Goal: Task Accomplishment & Management: Complete application form

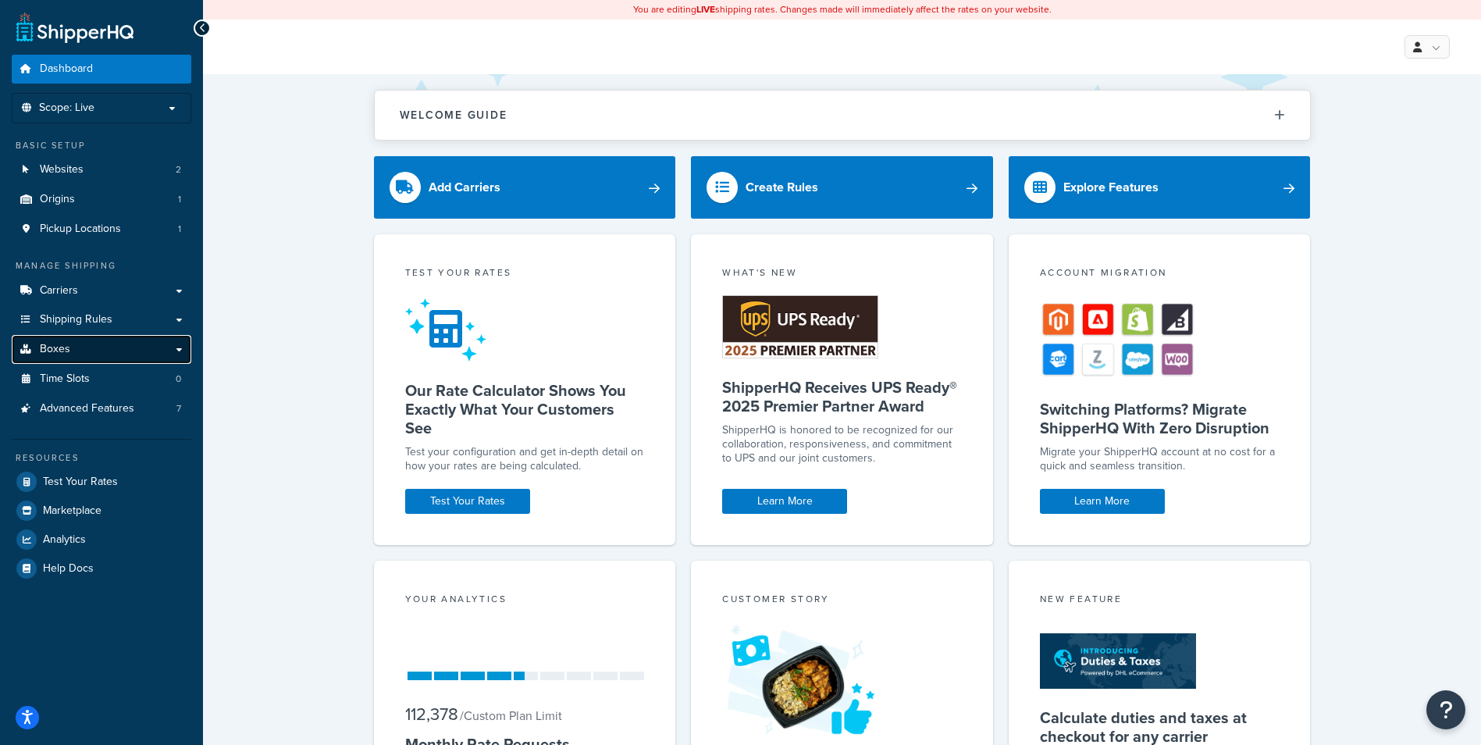
click at [87, 350] on link "Boxes" at bounding box center [102, 349] width 180 height 29
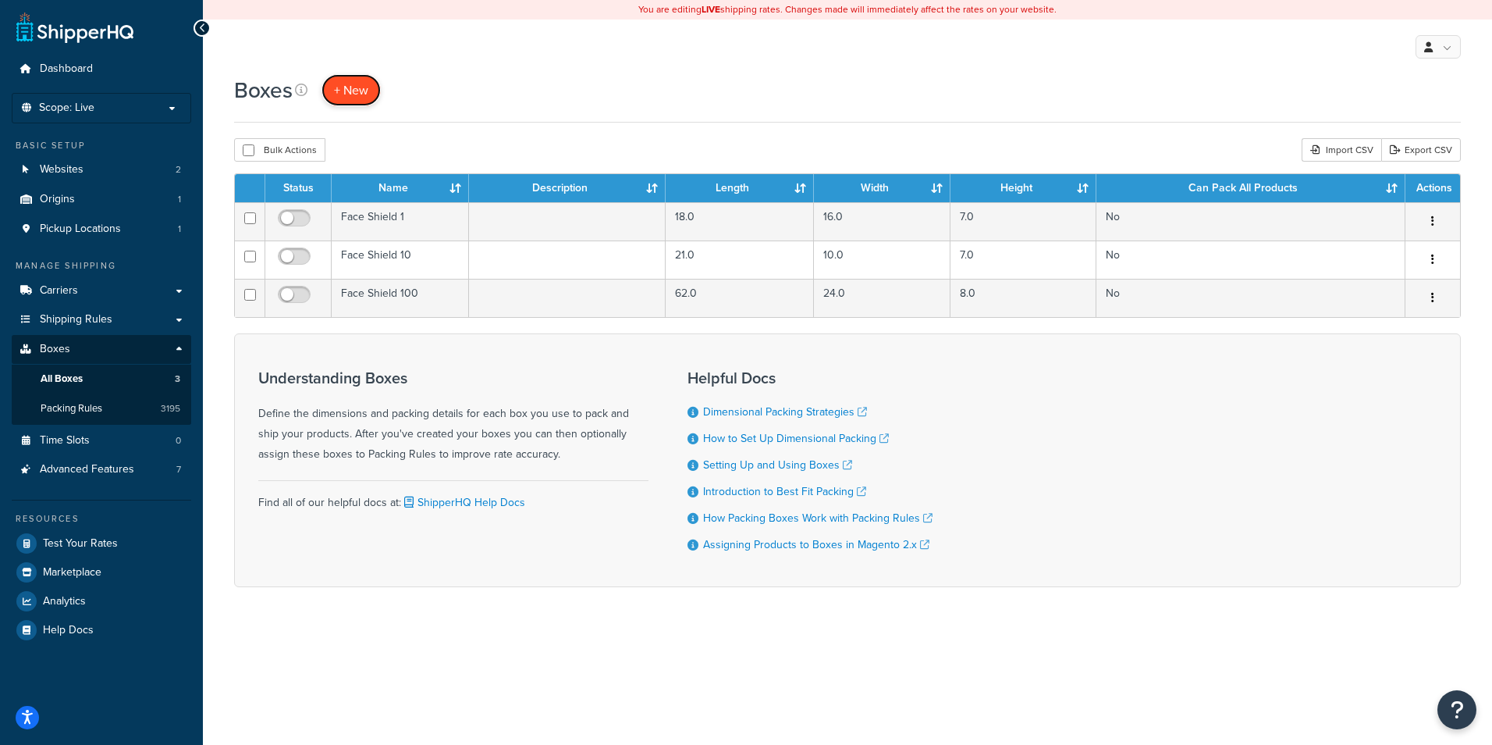
click at [352, 92] on span "+ New" at bounding box center [351, 90] width 34 height 18
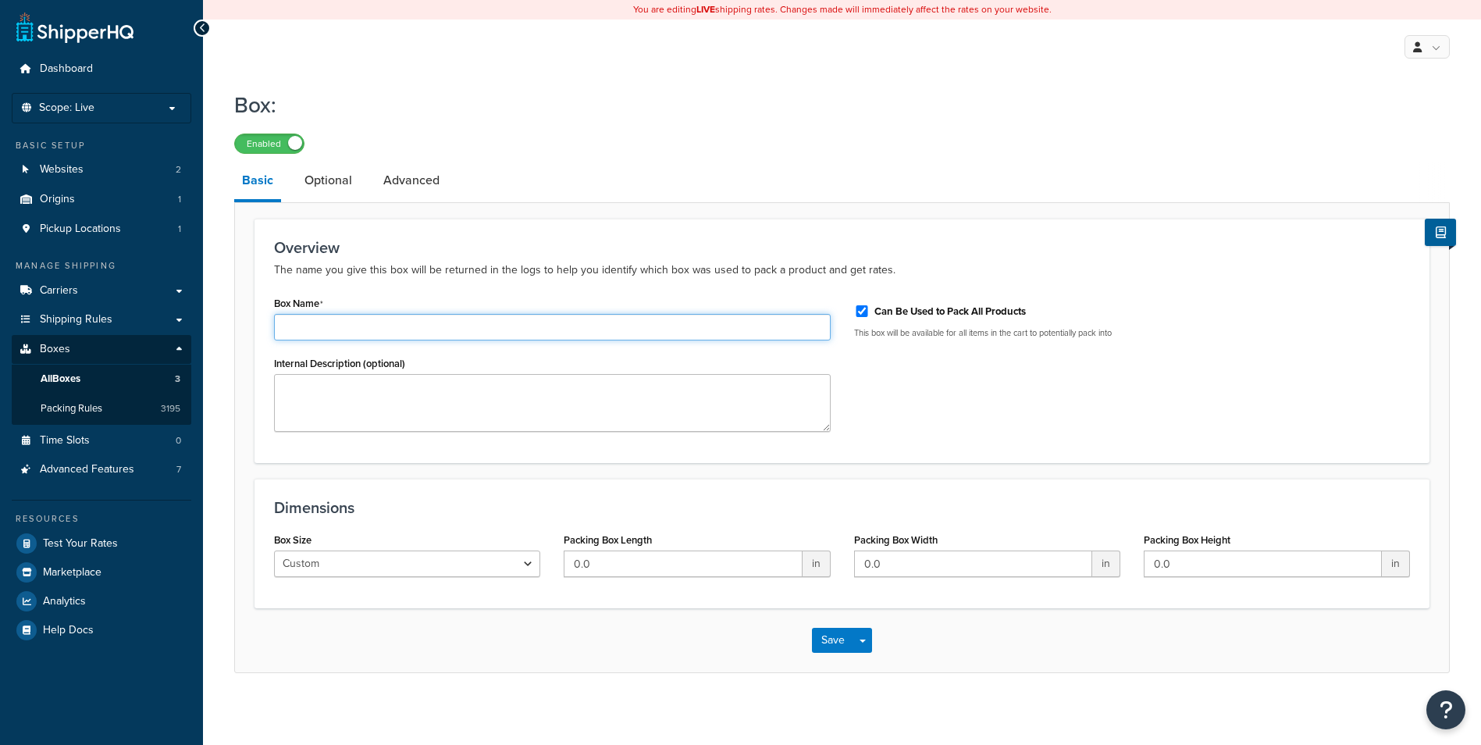
click at [379, 333] on input "Box Name" at bounding box center [552, 327] width 556 height 27
click at [380, 329] on input "Box Name" at bounding box center [552, 327] width 556 height 27
paste input "DR-CF-UF1KXL-002-72"
type input "DR-CF-UF1KXL-002-72"
click at [422, 404] on textarea "Internal Description (optional)" at bounding box center [552, 403] width 556 height 58
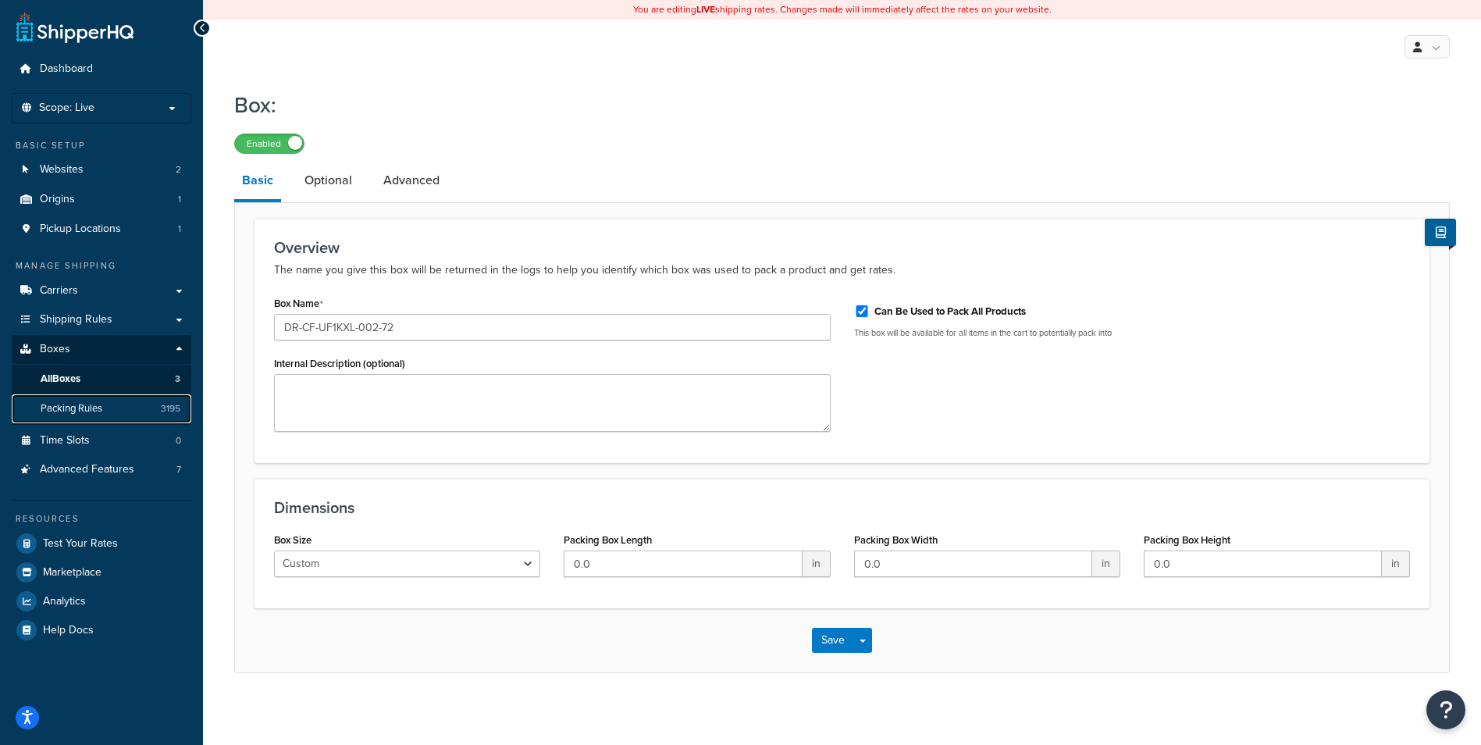
click at [67, 412] on span "Packing Rules" at bounding box center [72, 408] width 62 height 13
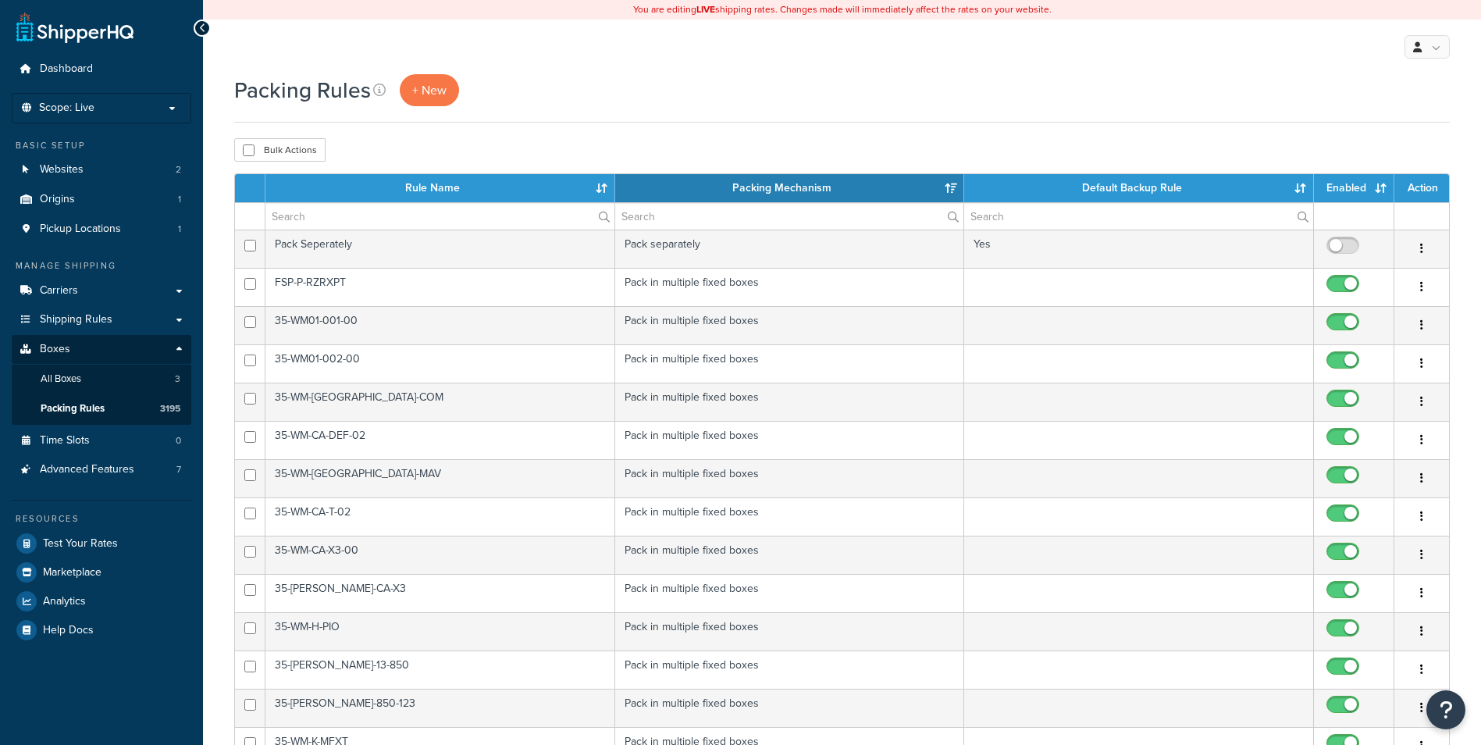
select select "15"
click at [428, 82] on span "+ New" at bounding box center [429, 90] width 34 height 18
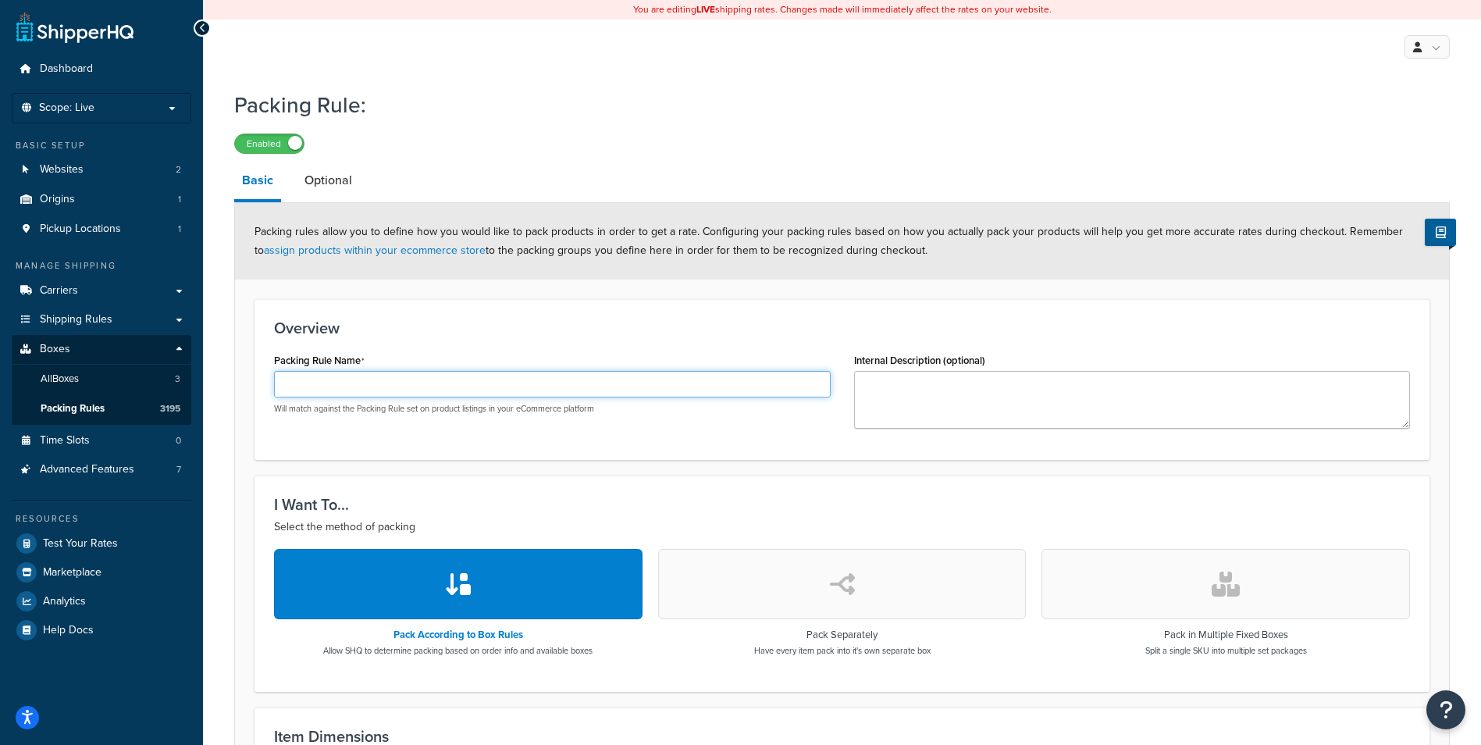
click at [368, 387] on input "Packing Rule Name" at bounding box center [552, 384] width 556 height 27
paste input "DR-CF-UF1KXL-002-72"
type input "DR-CF-UF1KXL-002-72"
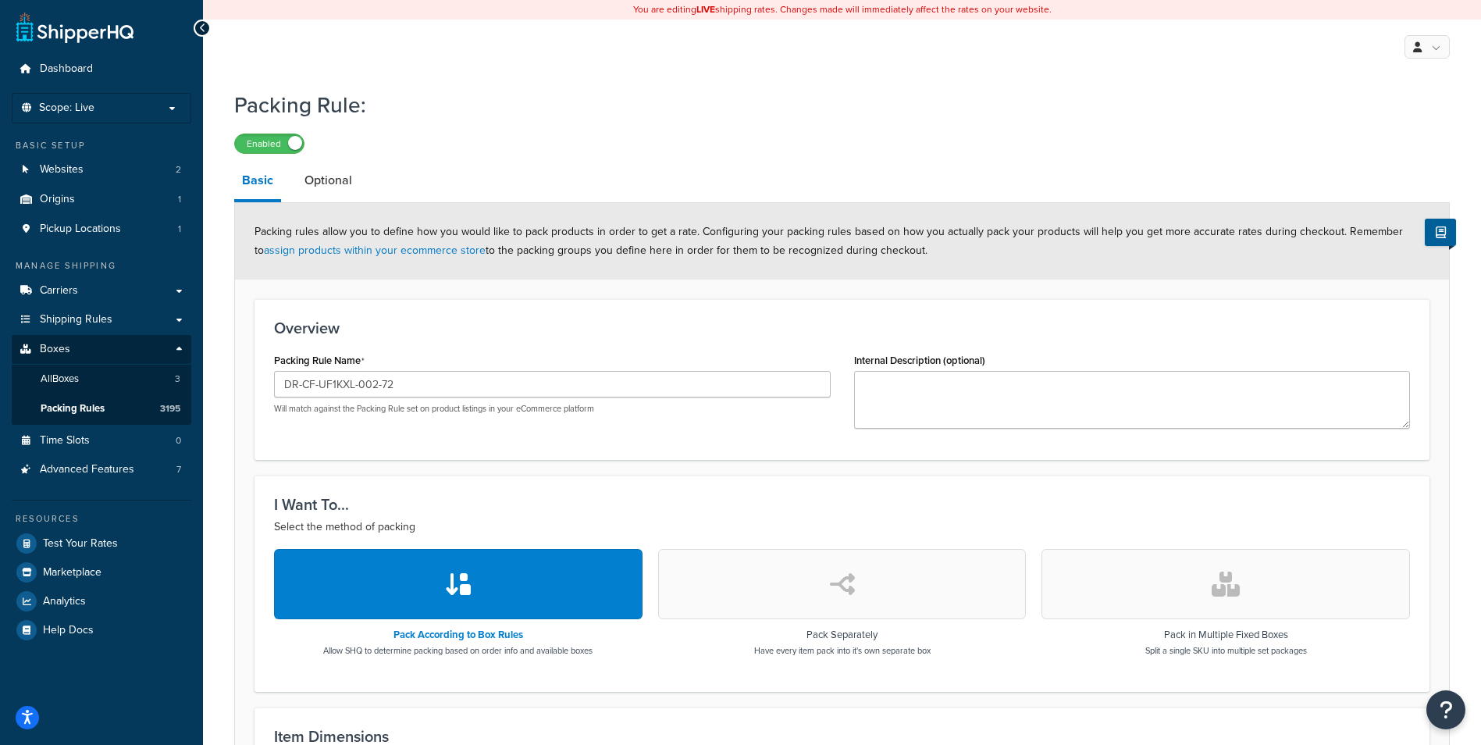
click at [1196, 583] on button "button" at bounding box center [1225, 584] width 368 height 70
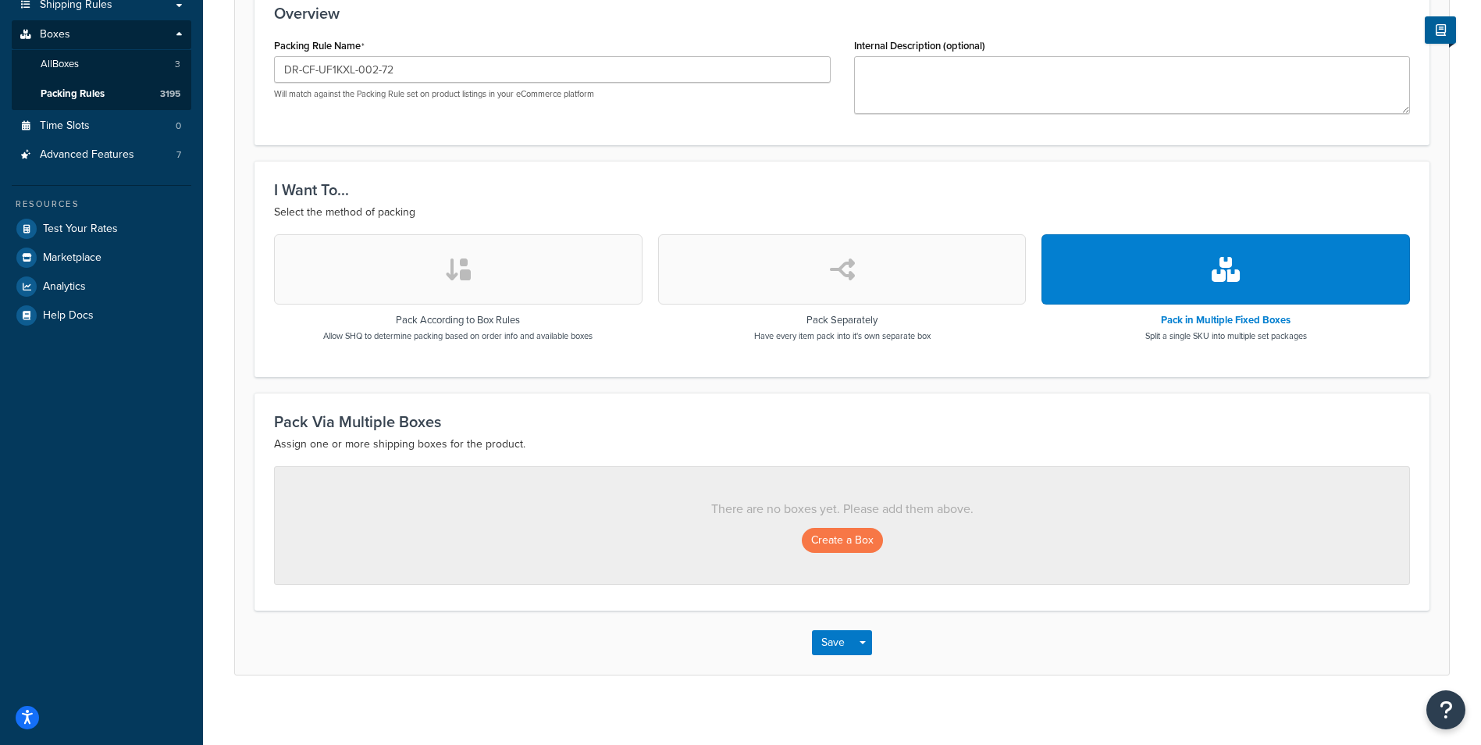
scroll to position [324, 0]
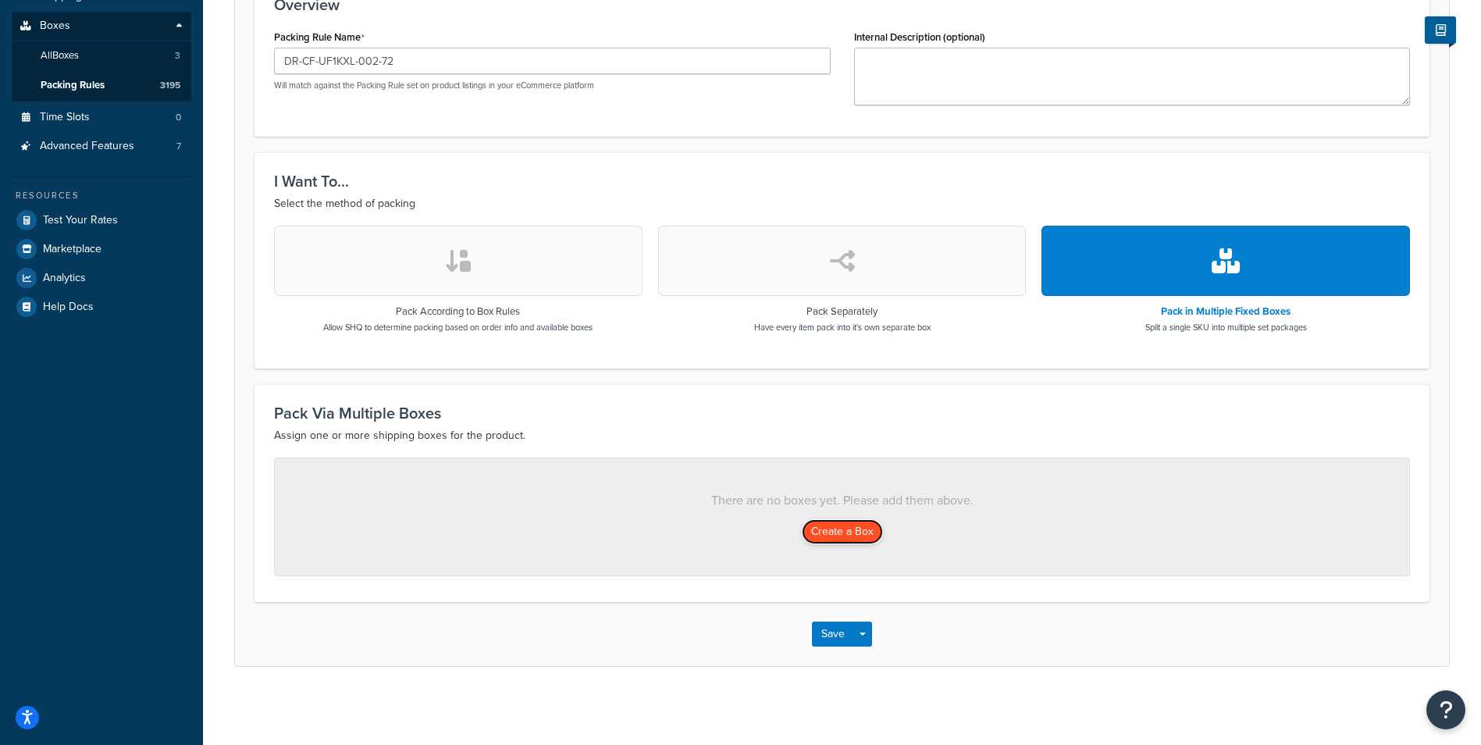
click at [848, 524] on button "Create a Box" at bounding box center [842, 531] width 81 height 25
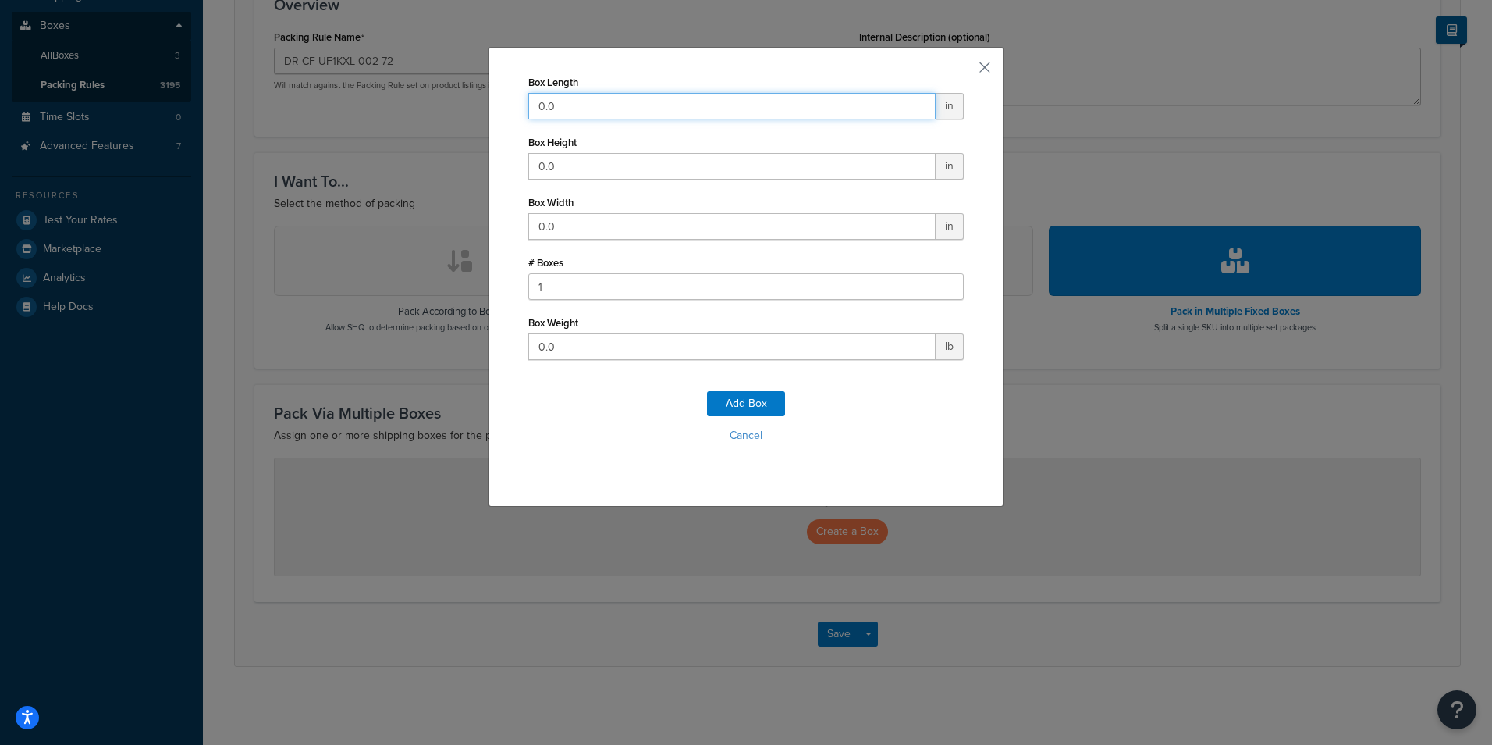
click at [554, 110] on input "0.0" at bounding box center [731, 106] width 407 height 27
type input "47"
type input "9"
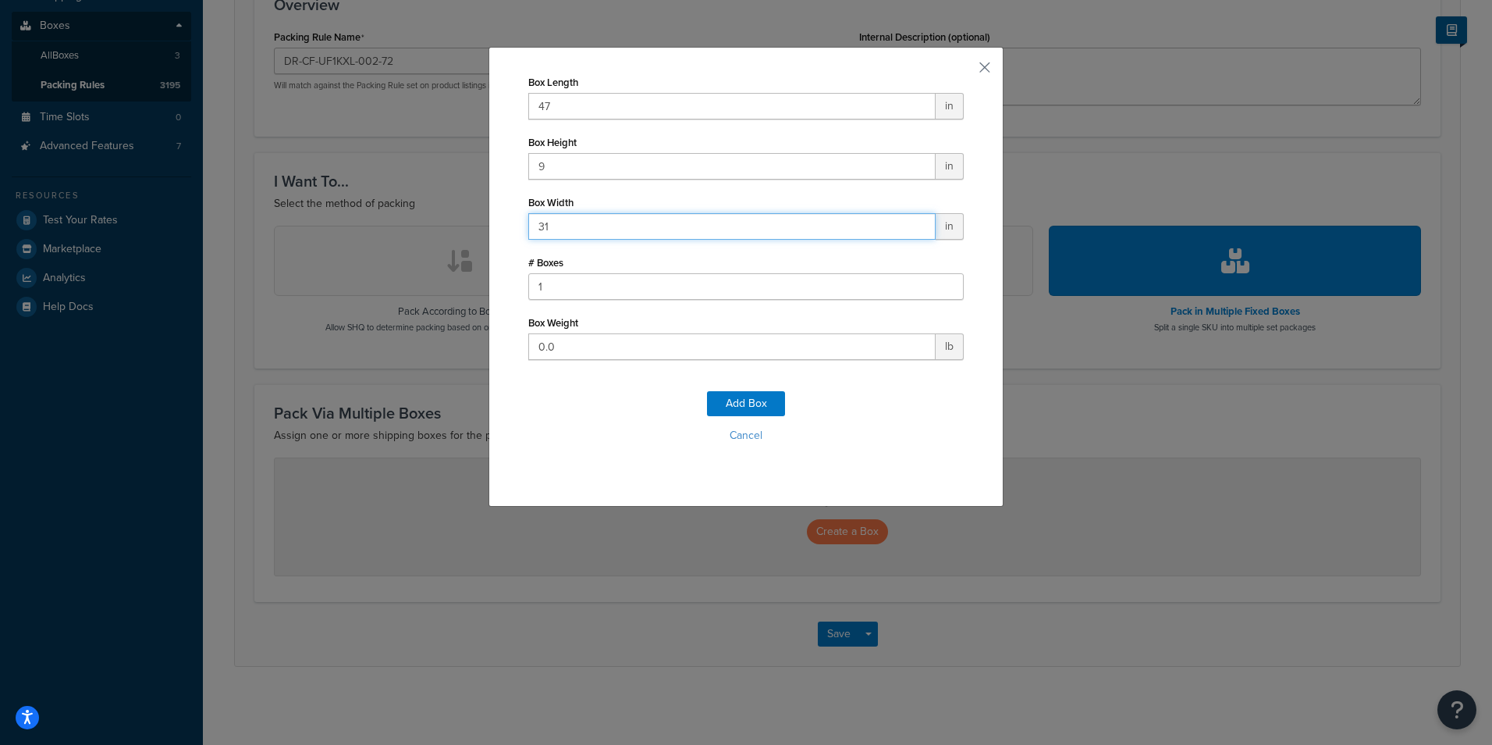
type input "31"
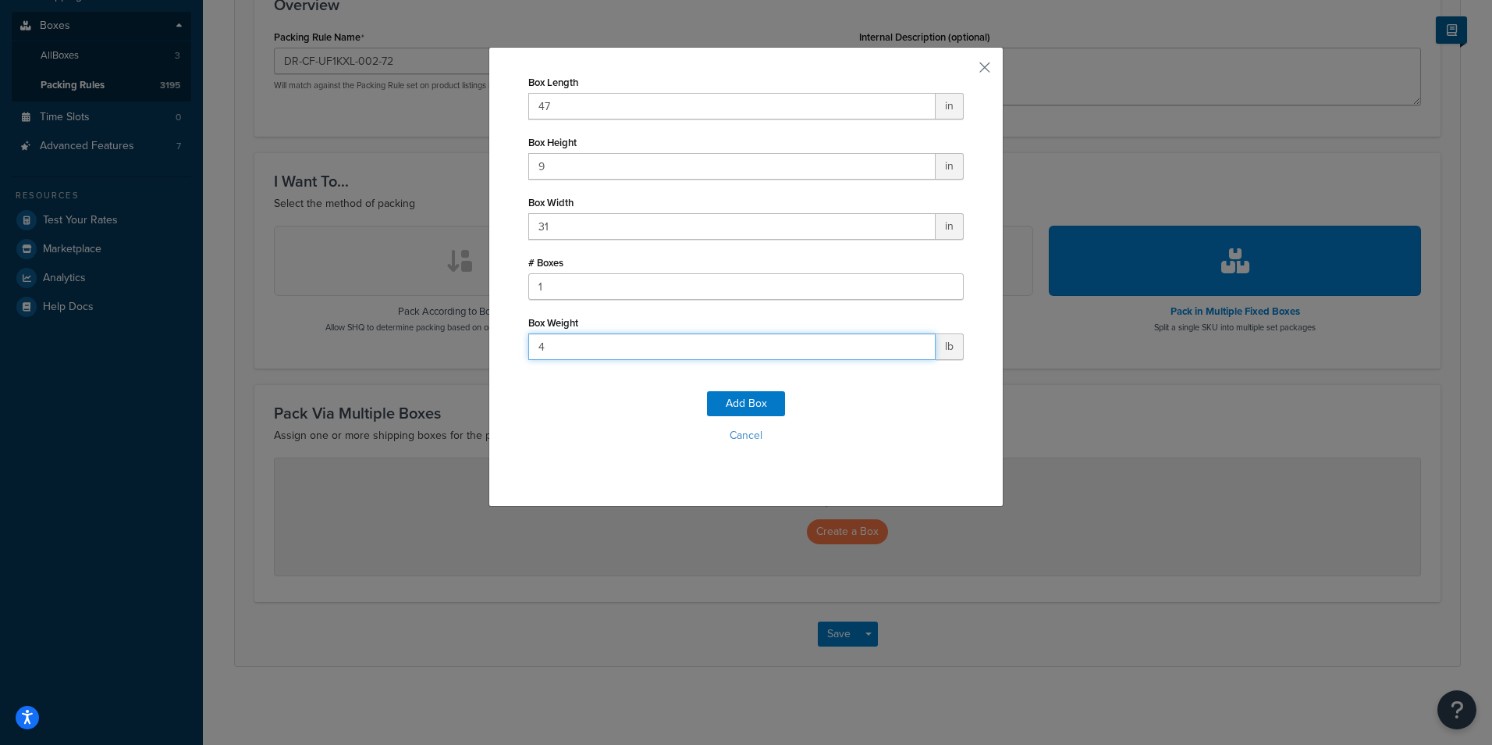
type input "45"
click button "Add Box" at bounding box center [746, 403] width 78 height 25
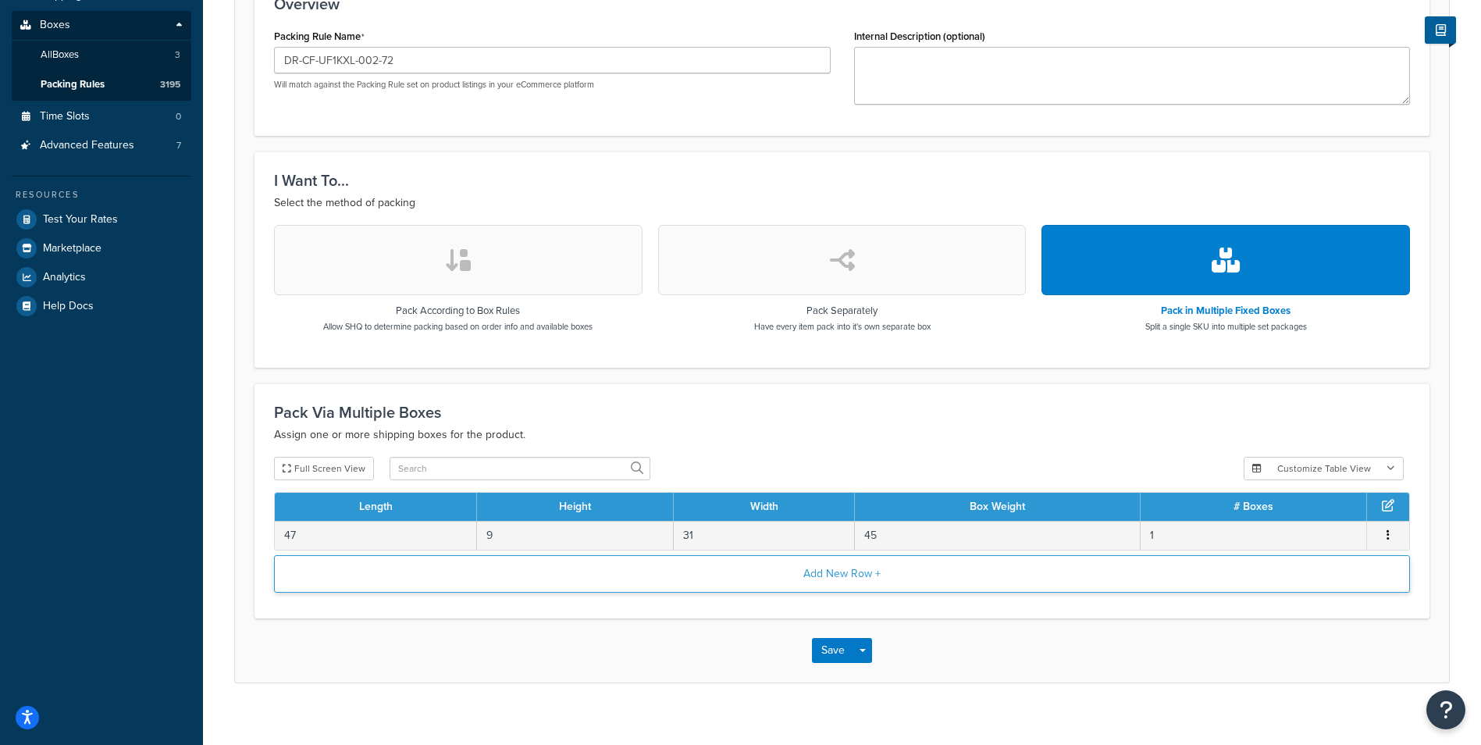
click at [795, 569] on button "Add New Row +" at bounding box center [842, 573] width 1136 height 37
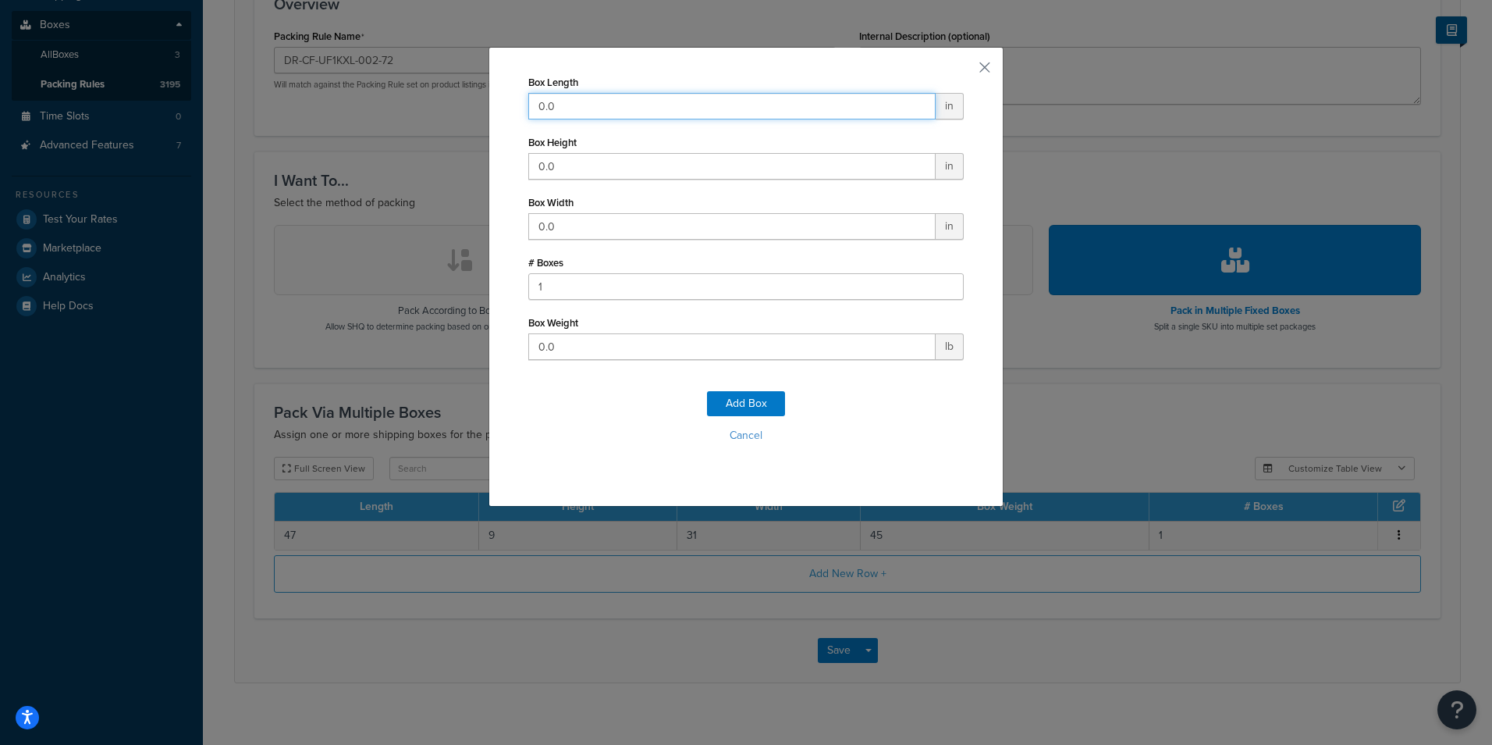
click at [728, 101] on input "0.0" at bounding box center [731, 106] width 407 height 27
type input "44"
type input "5"
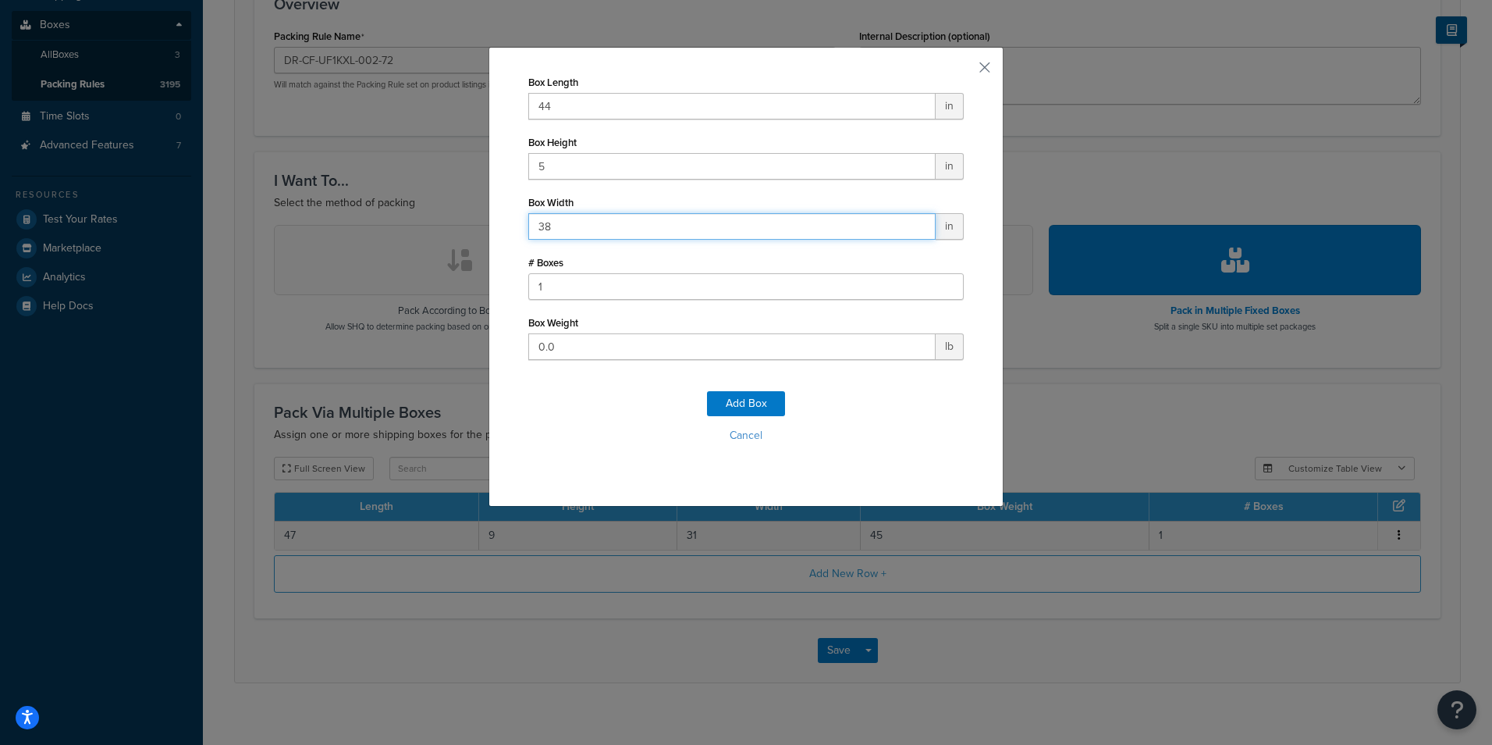
type input "38"
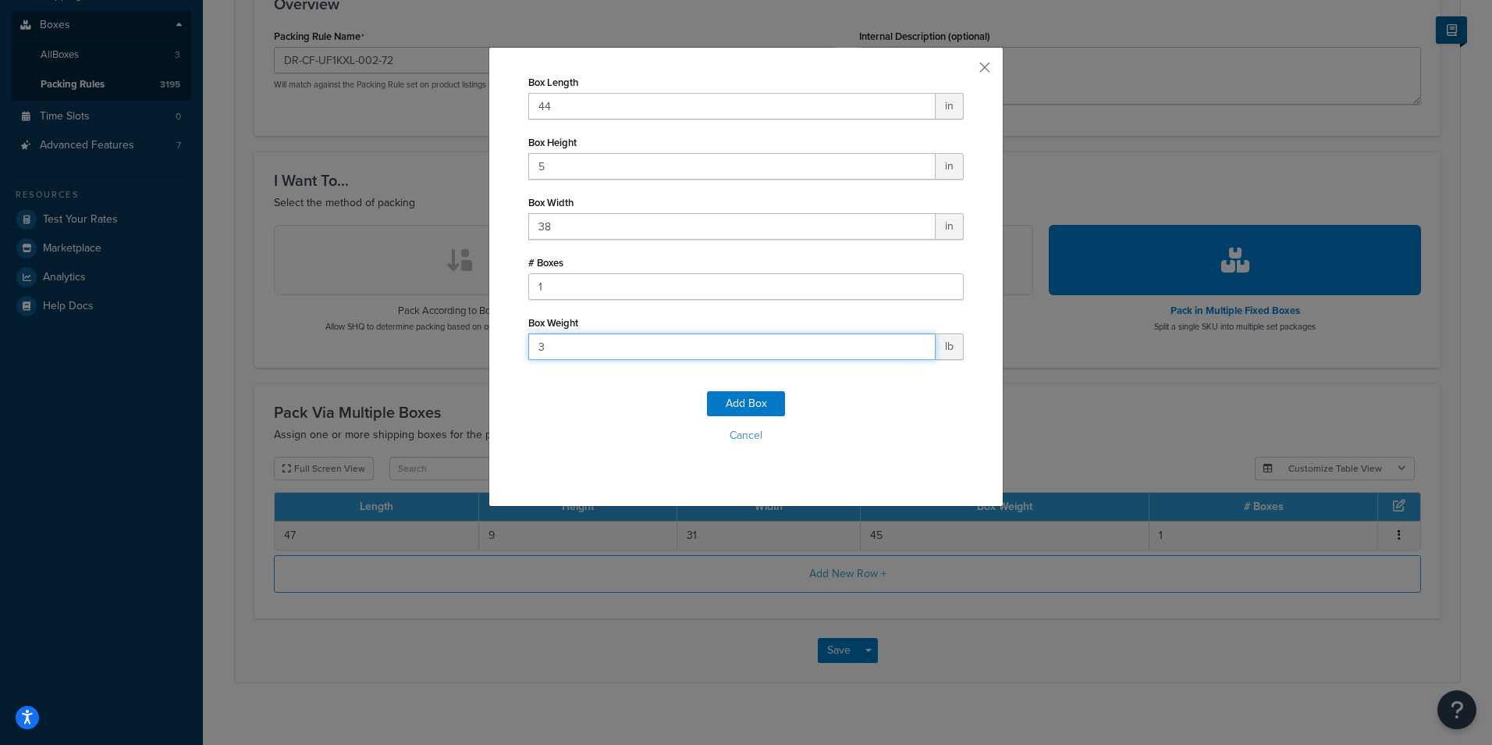
type input "38"
click button "Add Box" at bounding box center [746, 403] width 78 height 25
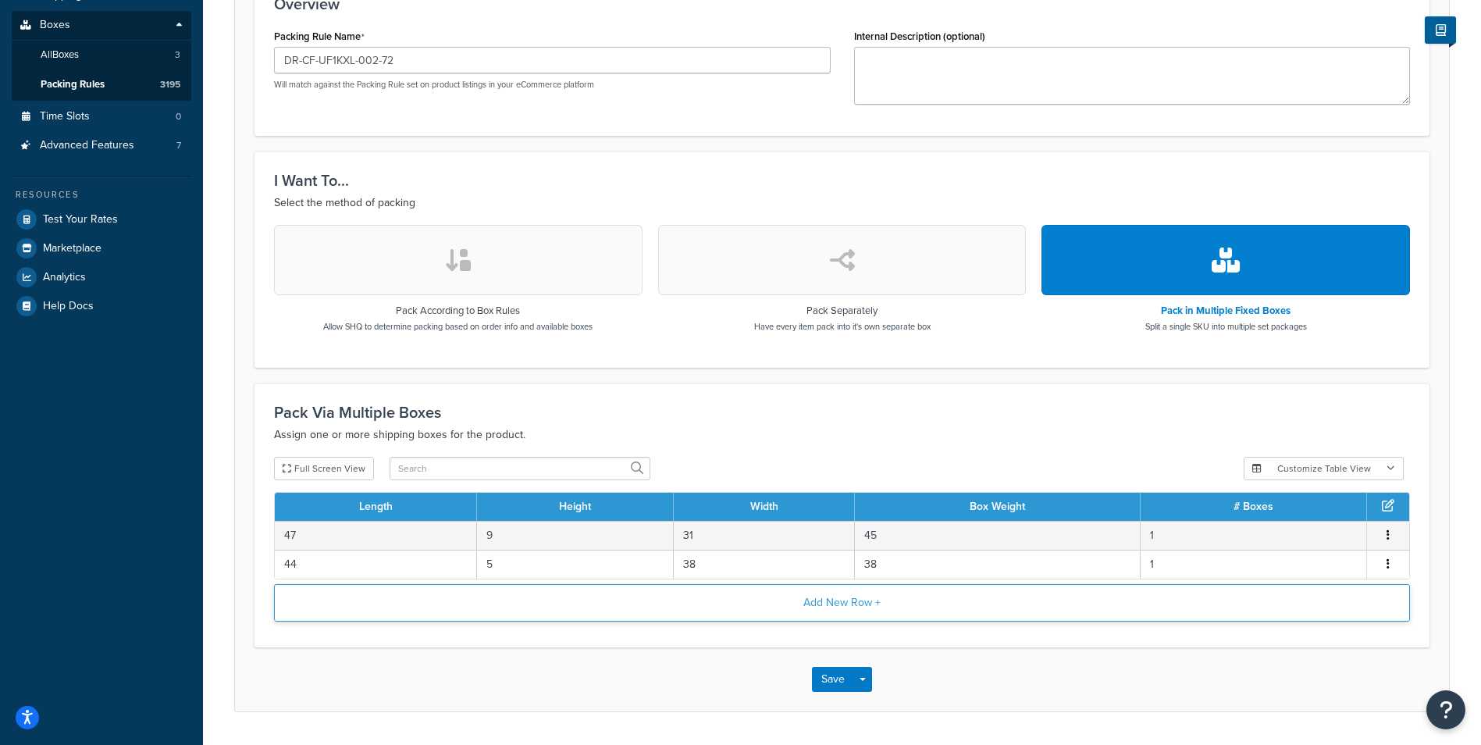
click at [770, 603] on button "Add New Row +" at bounding box center [842, 602] width 1136 height 37
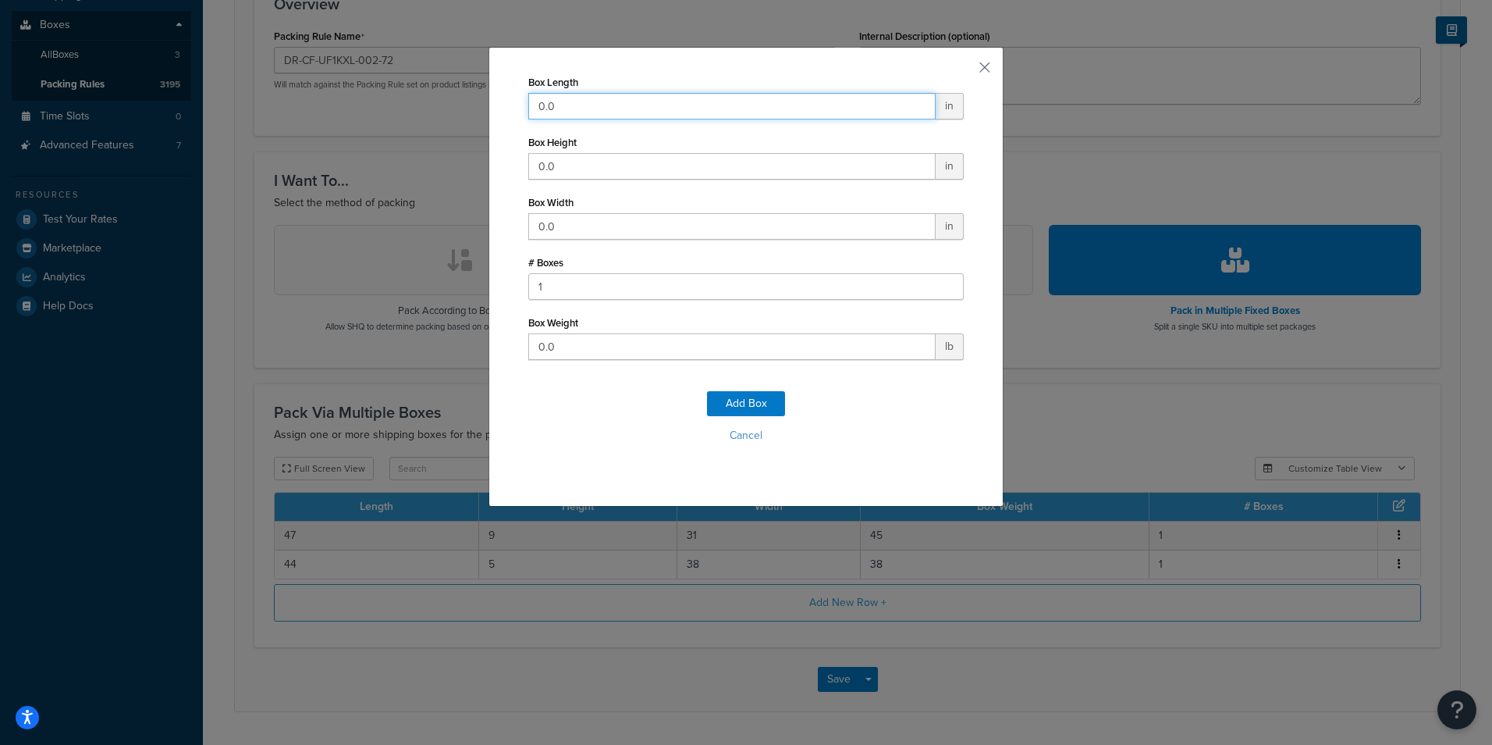
click at [709, 101] on input "0.0" at bounding box center [731, 106] width 407 height 27
type input "44"
type input "5"
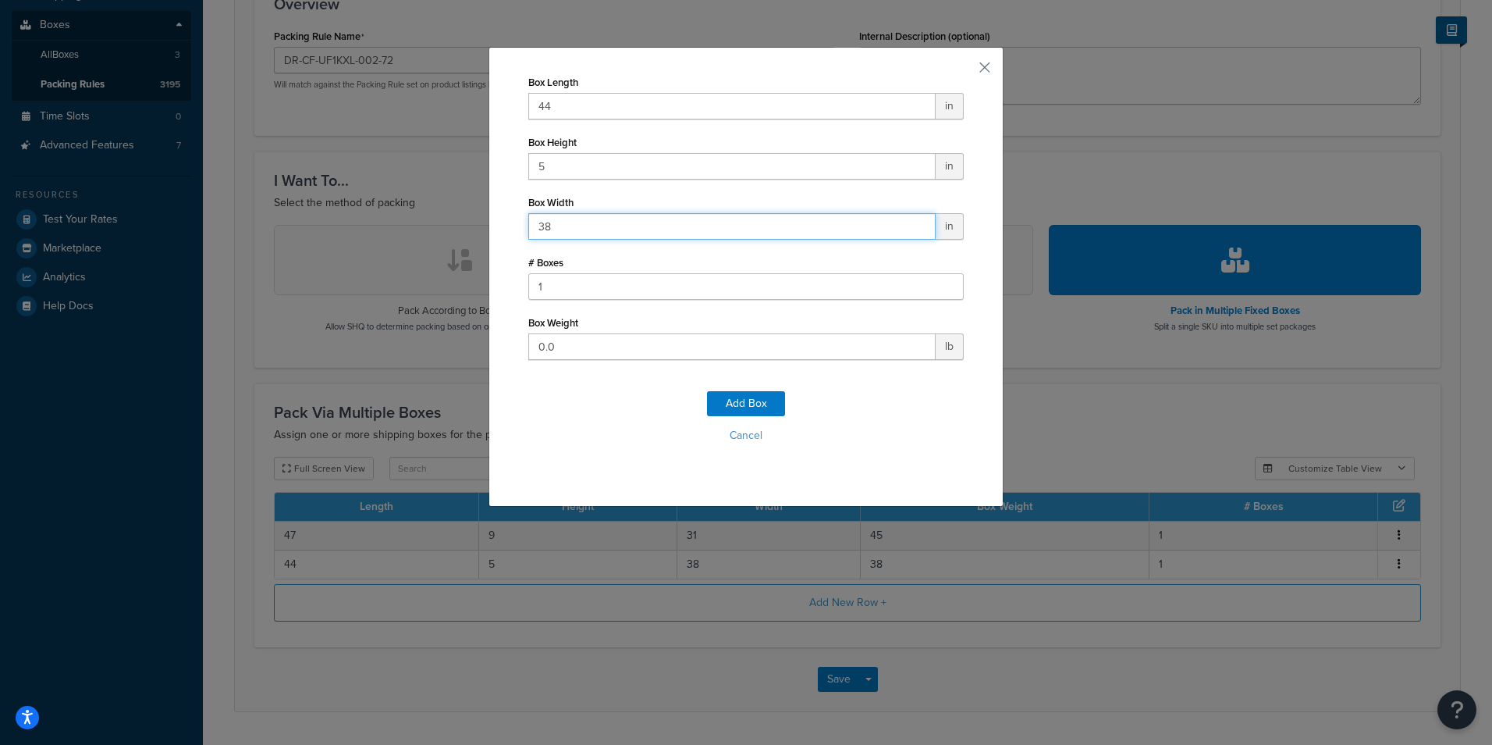
type input "38"
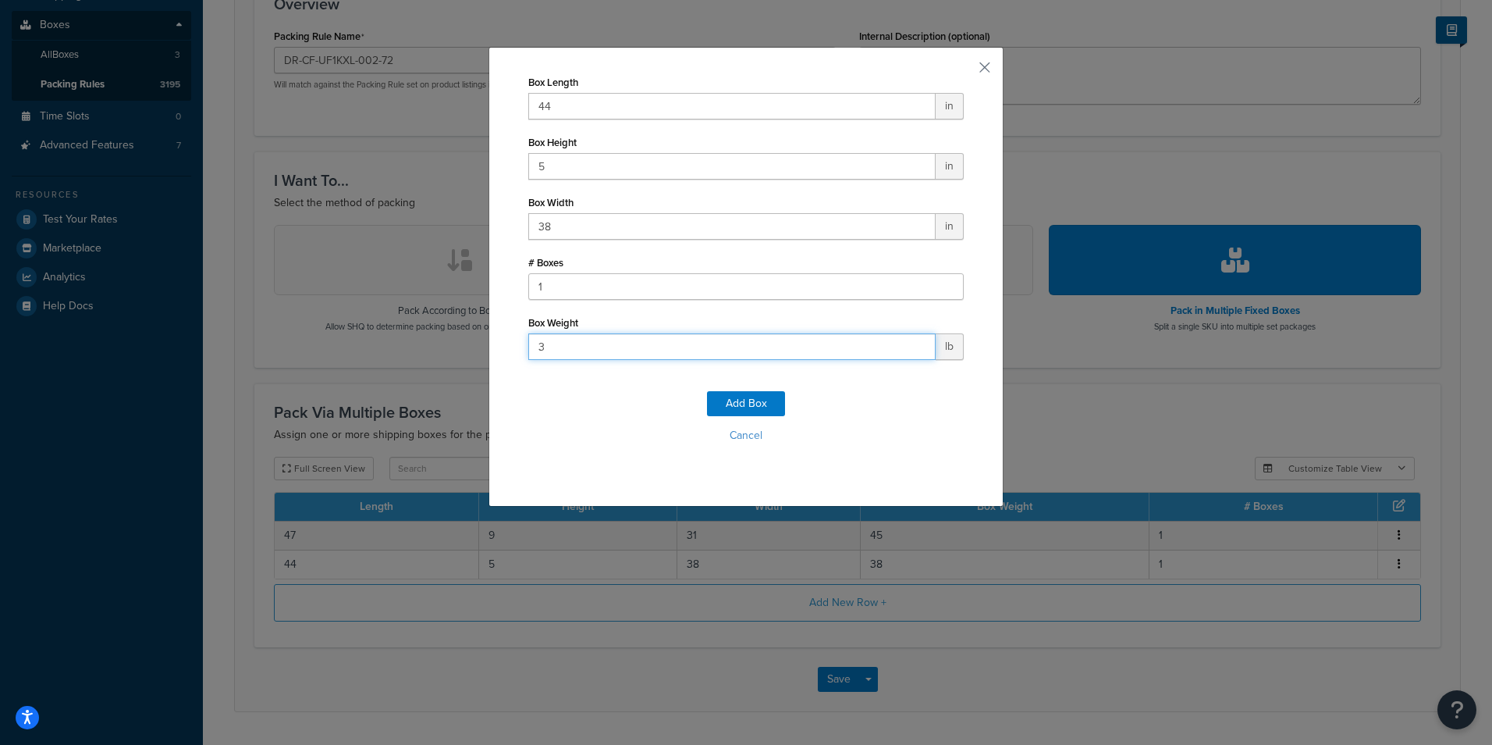
type input "38"
click button "Add Box" at bounding box center [746, 403] width 78 height 25
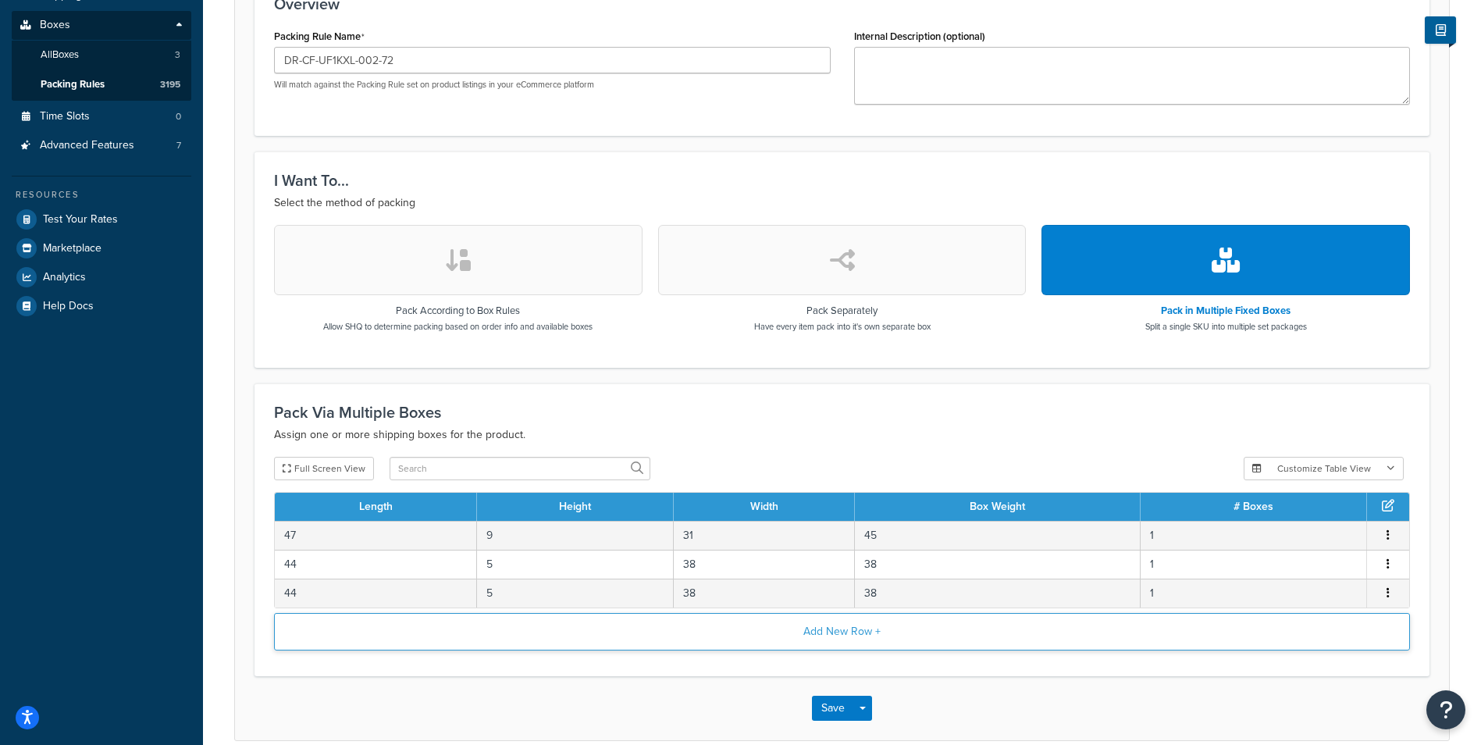
click at [811, 642] on button "Add New Row +" at bounding box center [842, 631] width 1136 height 37
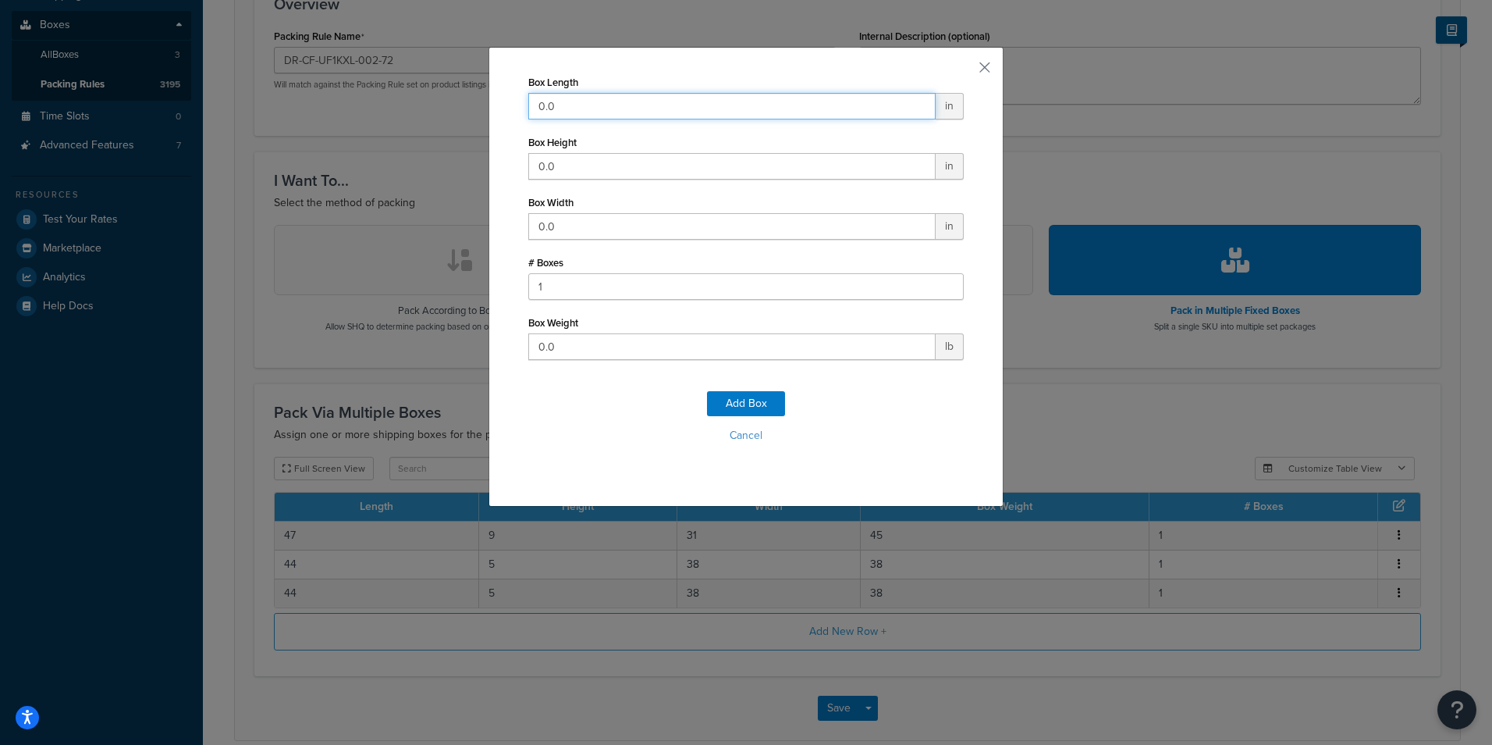
click at [753, 110] on input "0.0" at bounding box center [731, 106] width 407 height 27
type input "18"
type input "10"
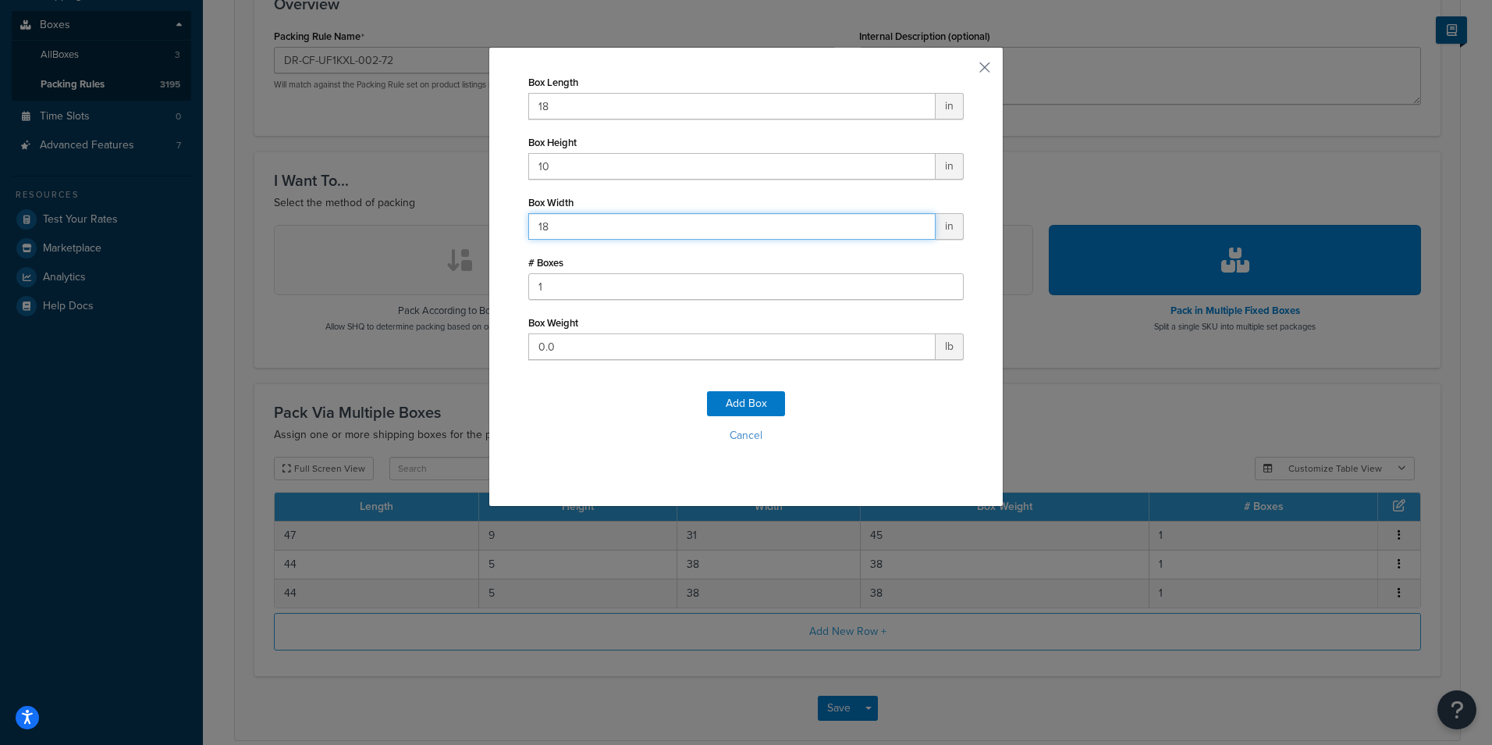
type input "18"
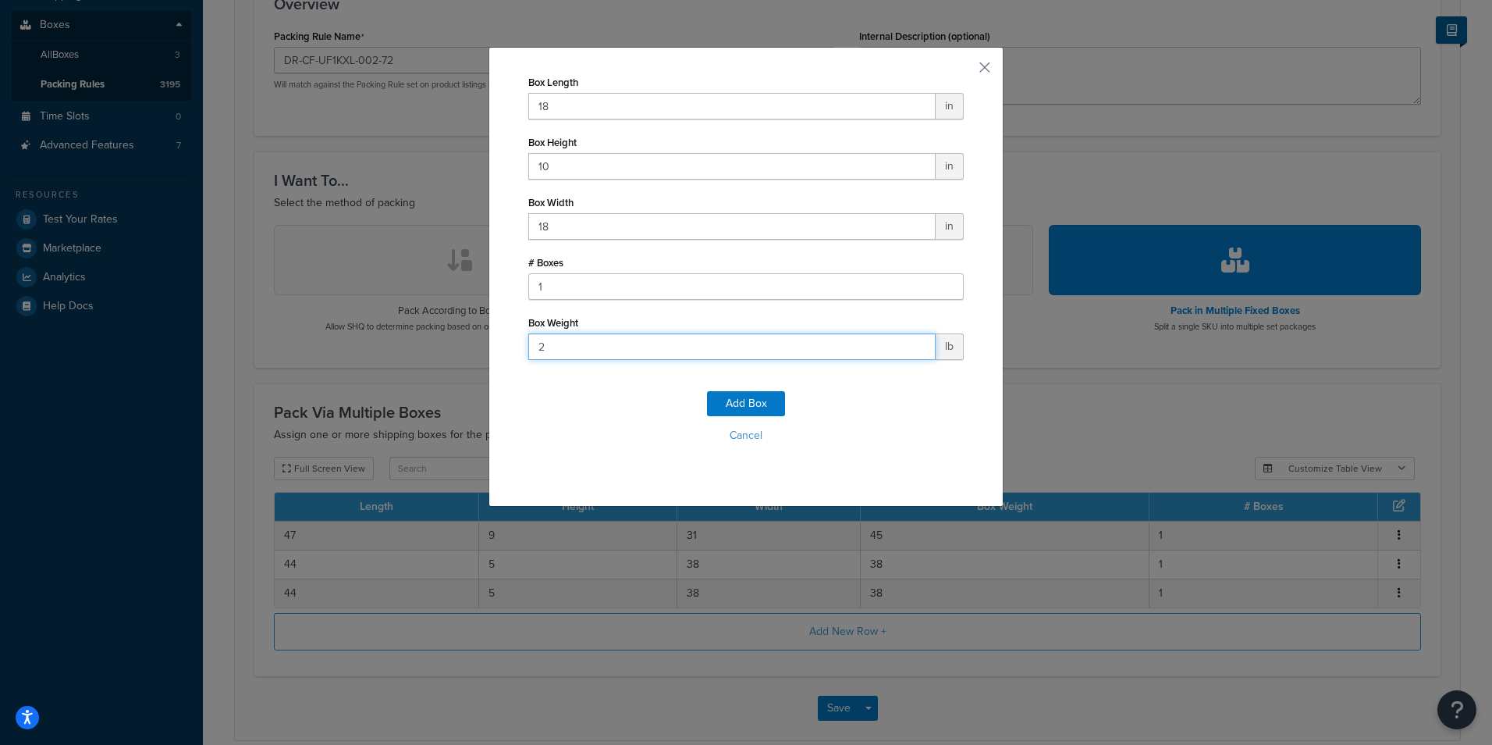
type input "23"
click button "Add Box" at bounding box center [746, 403] width 78 height 25
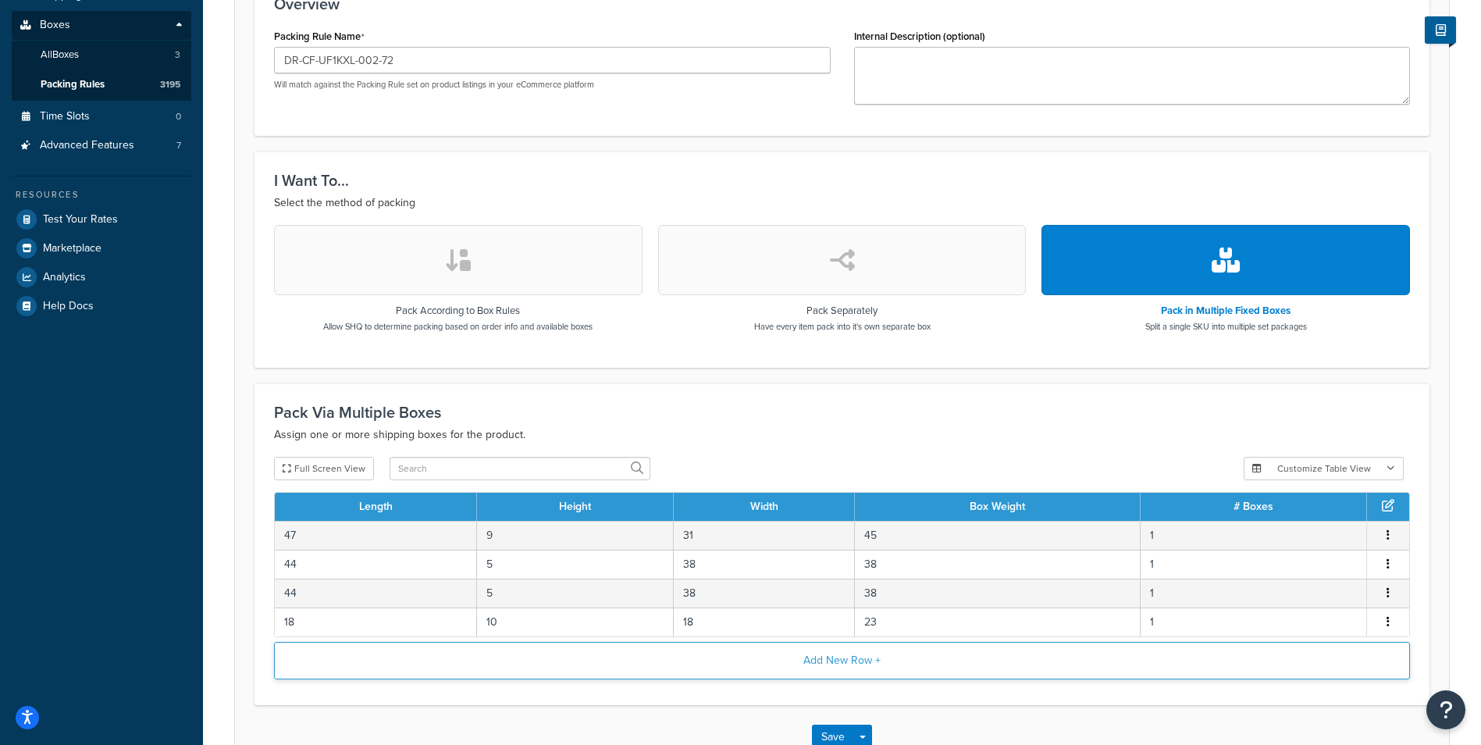
click at [836, 662] on button "Add New Row +" at bounding box center [842, 660] width 1136 height 37
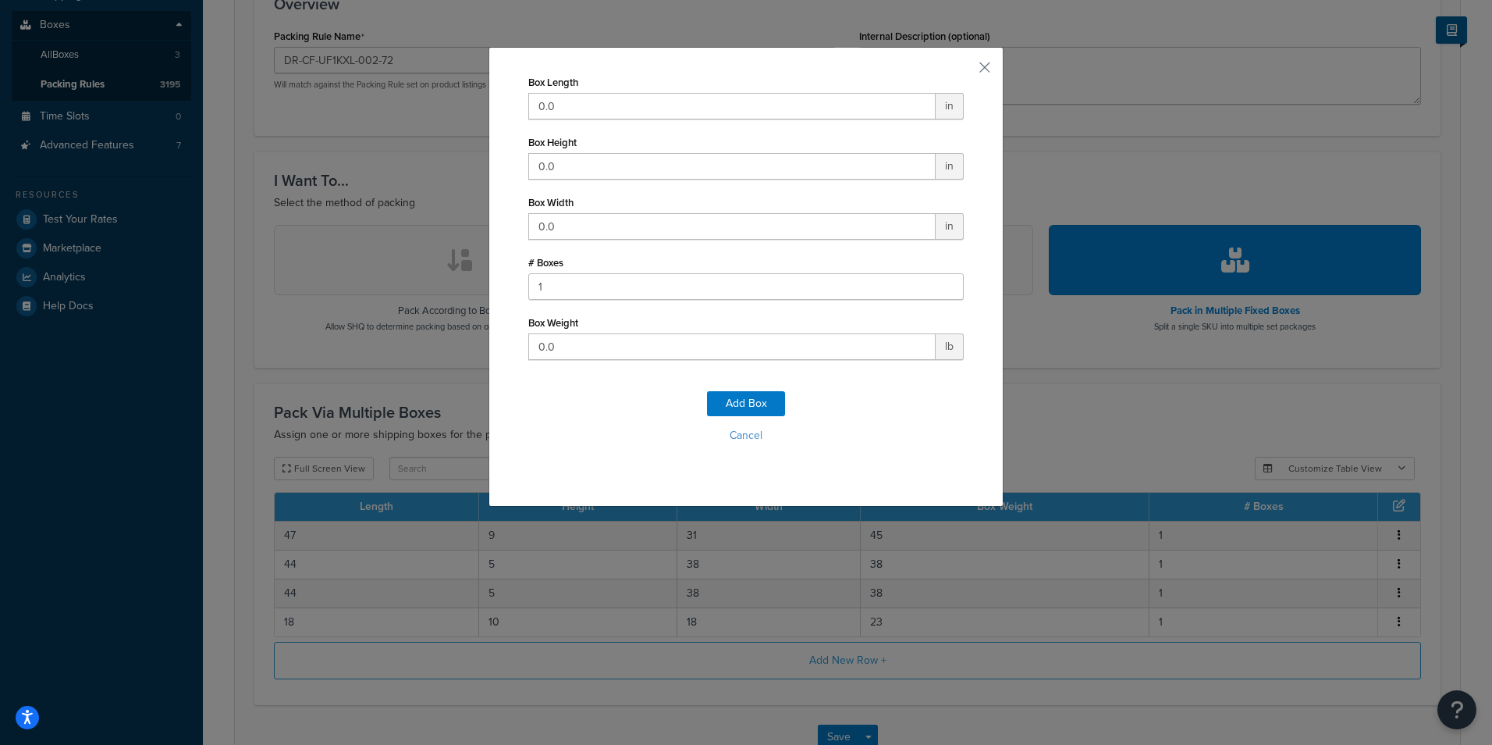
click at [677, 87] on div "Box Length 0.0 in" at bounding box center [746, 95] width 436 height 48
click at [638, 116] on input "0.0" at bounding box center [731, 106] width 407 height 27
type input "36"
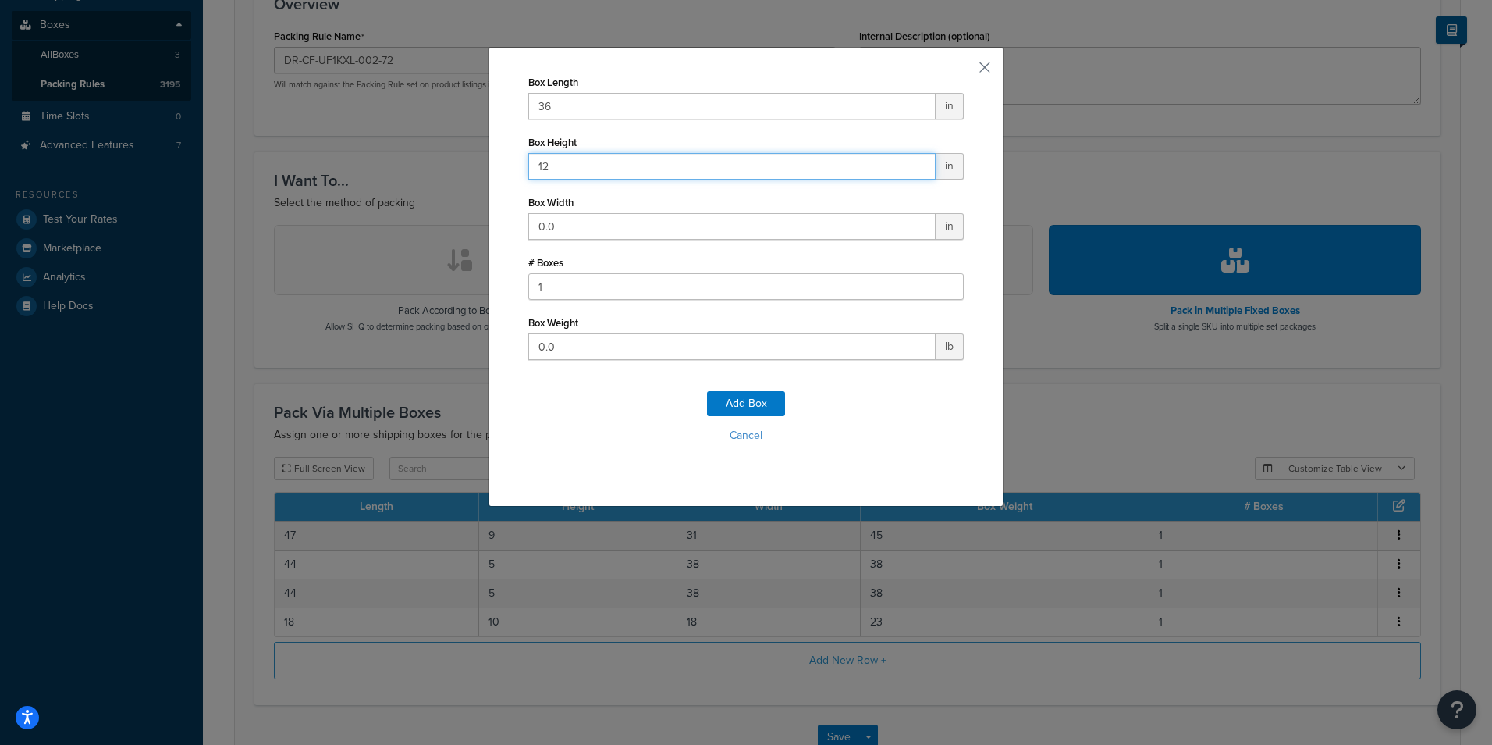
type input "12"
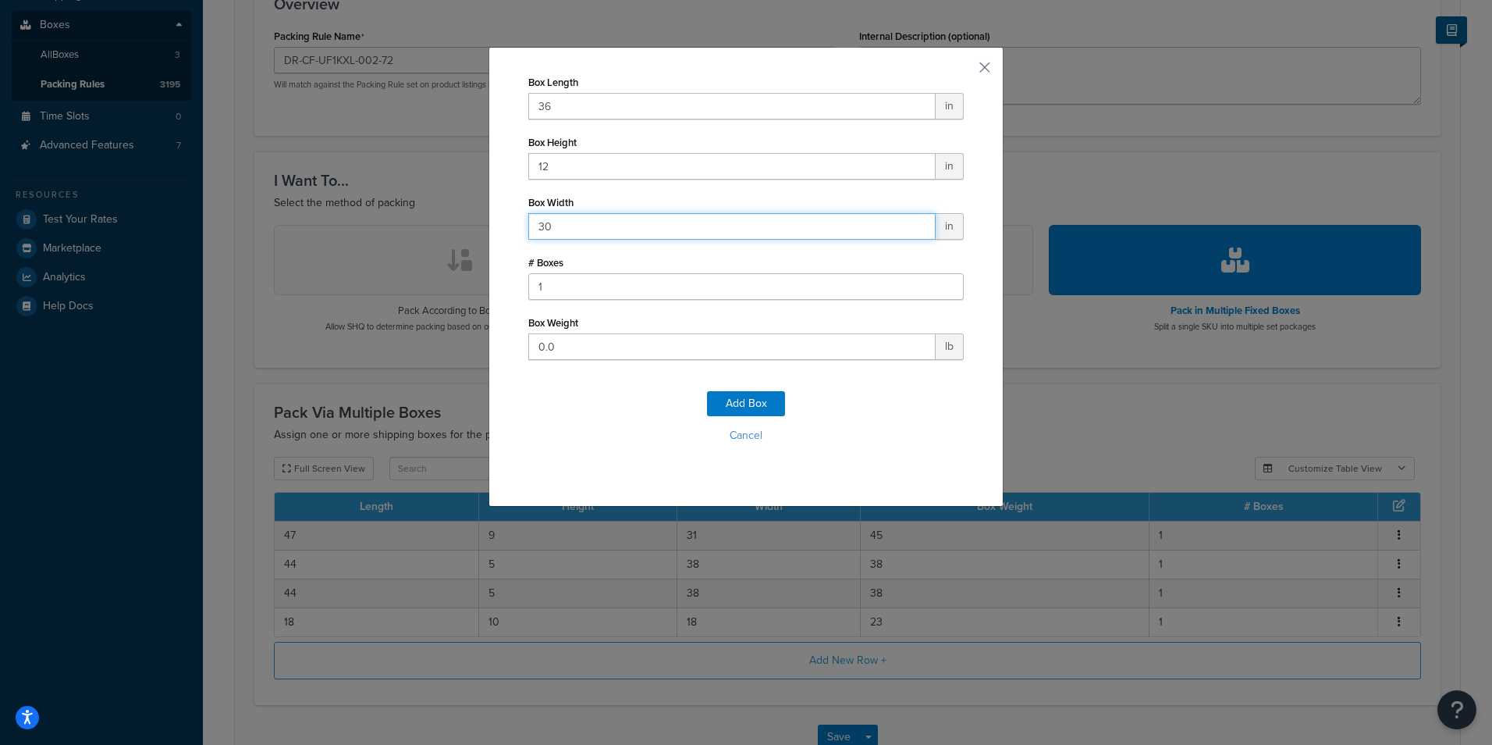
type input "30"
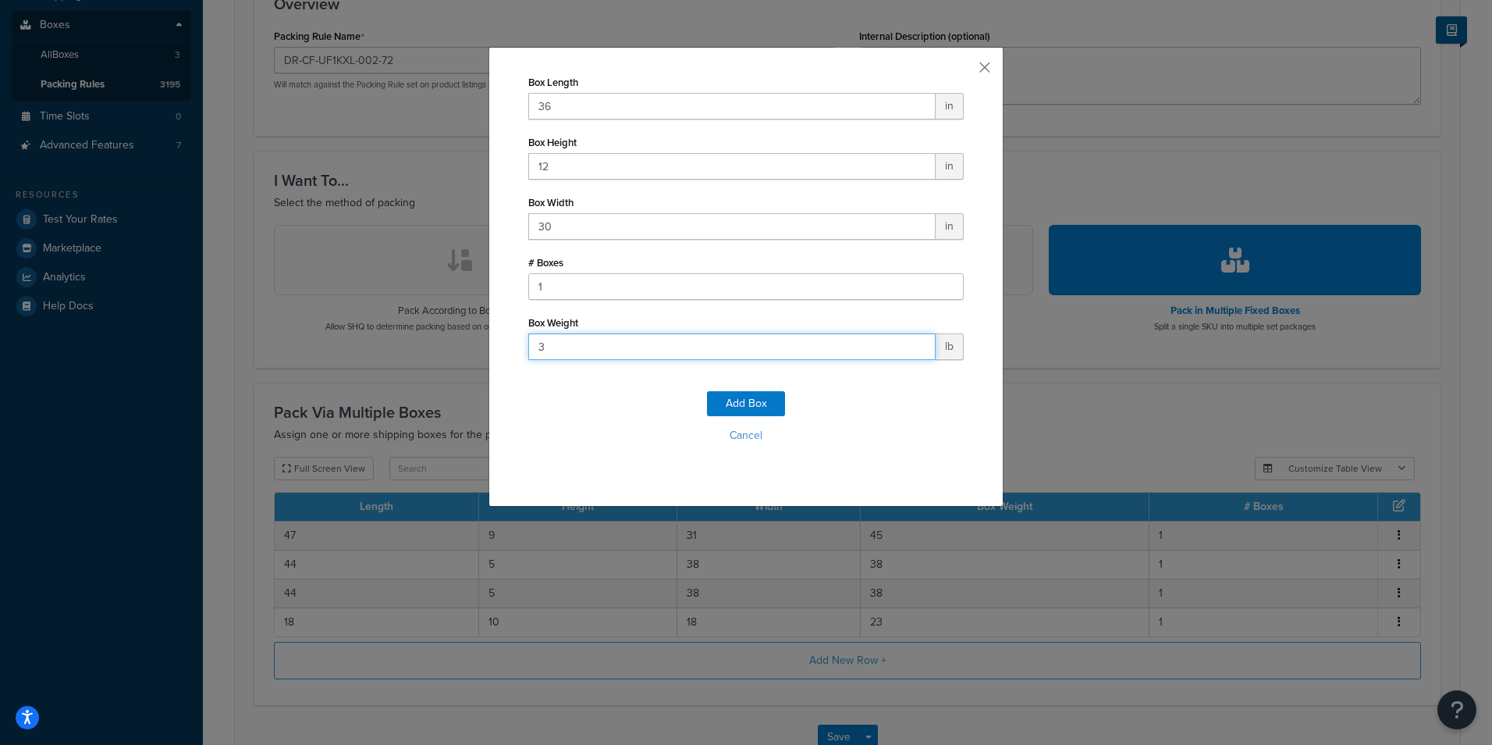
type input "38"
click button "Add Box" at bounding box center [746, 403] width 78 height 25
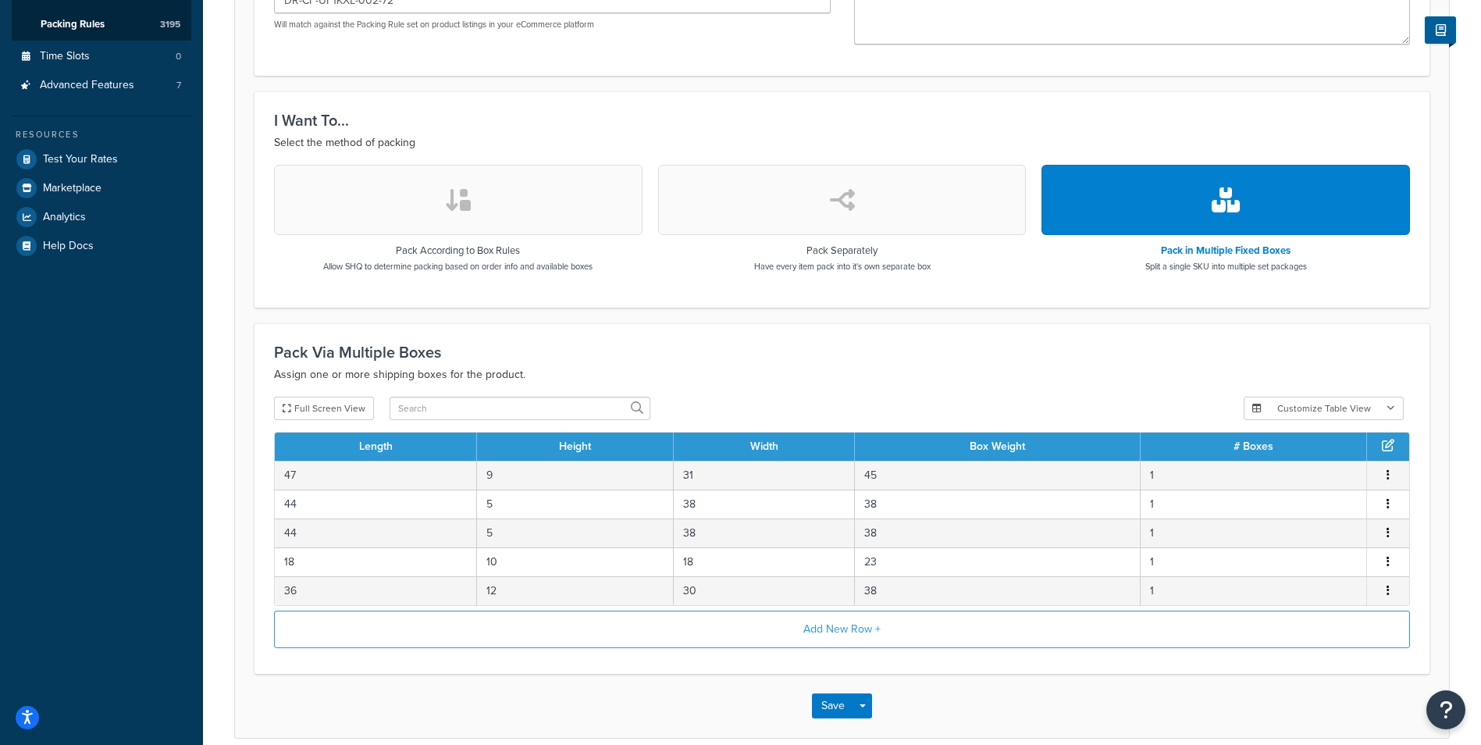
scroll to position [402, 0]
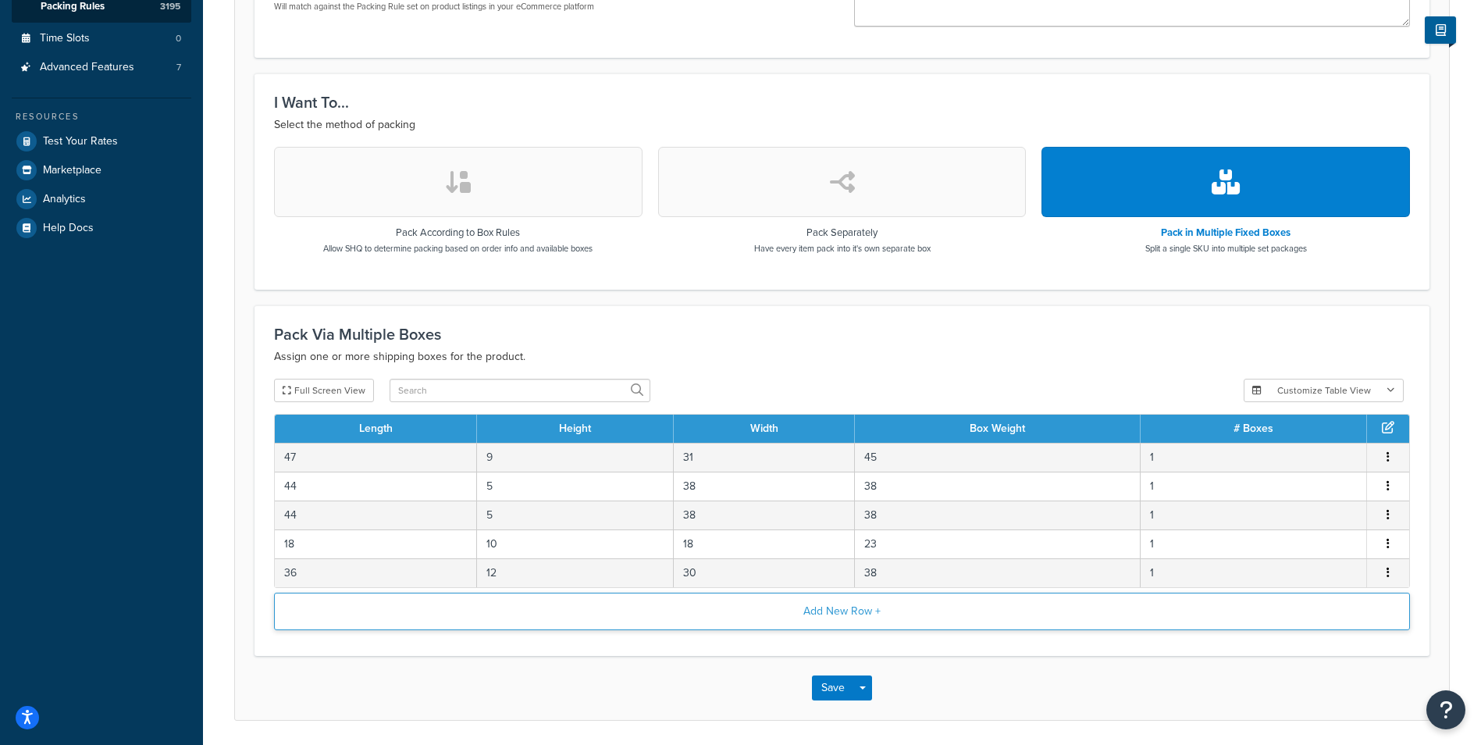
click at [788, 606] on button "Add New Row +" at bounding box center [842, 610] width 1136 height 37
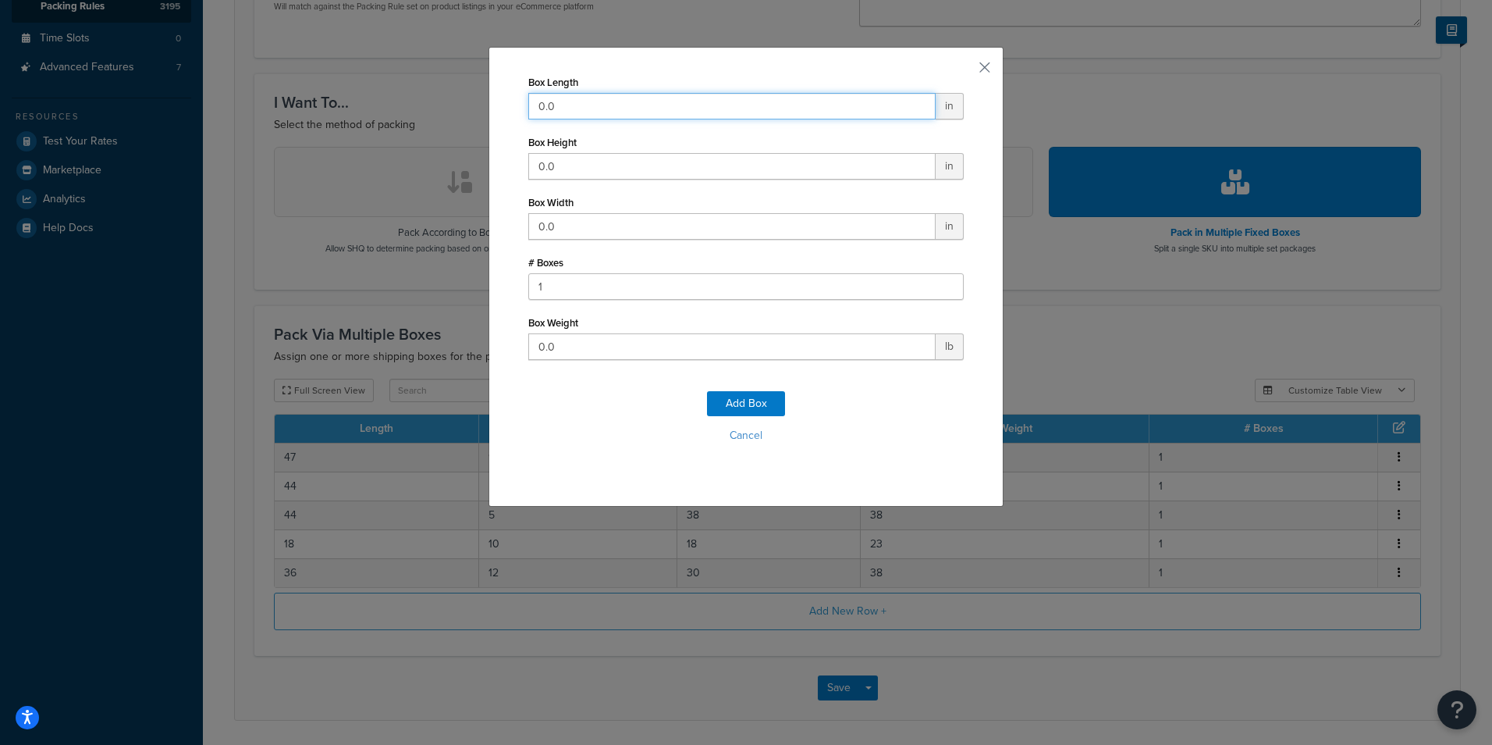
click at [707, 104] on input "0.0" at bounding box center [731, 106] width 407 height 27
type input "42"
type input "8"
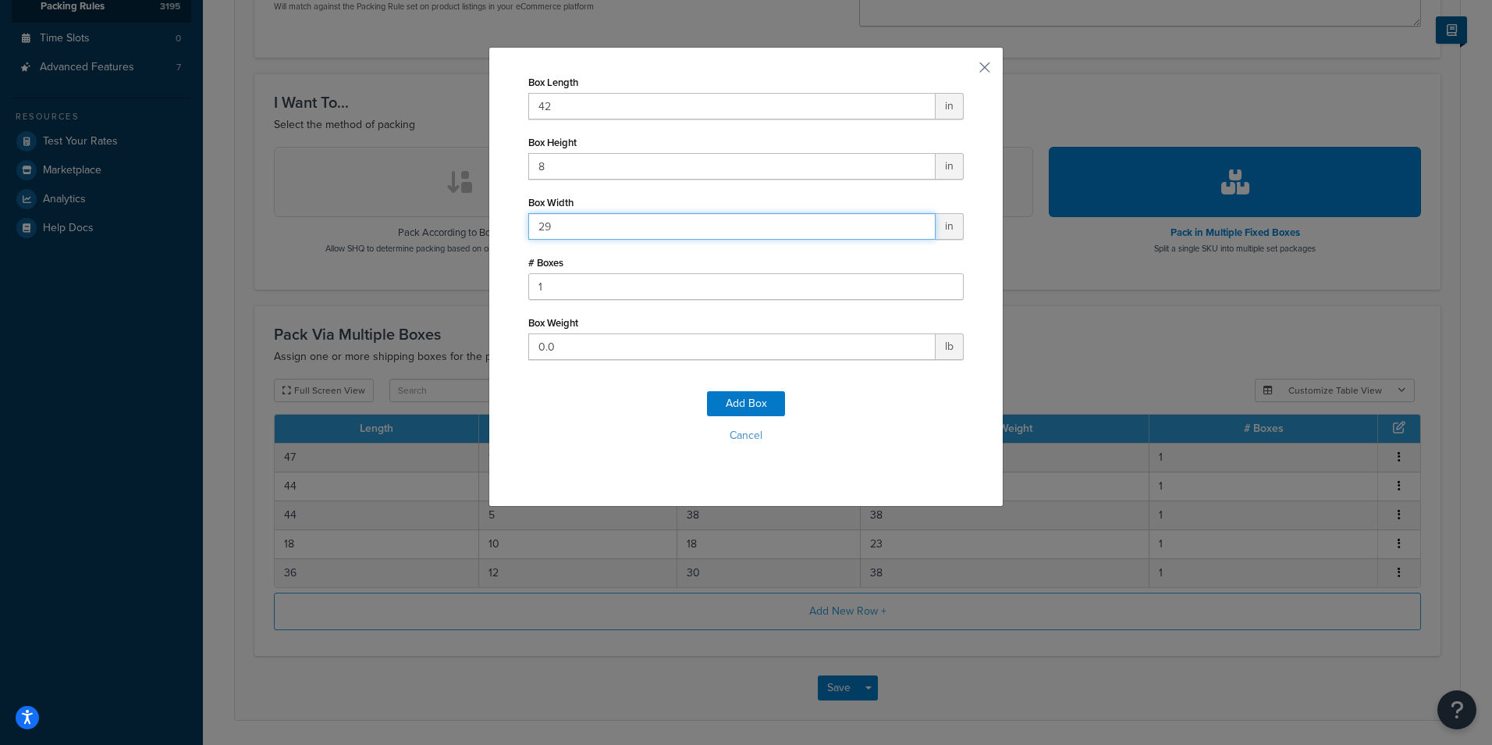
type input "29"
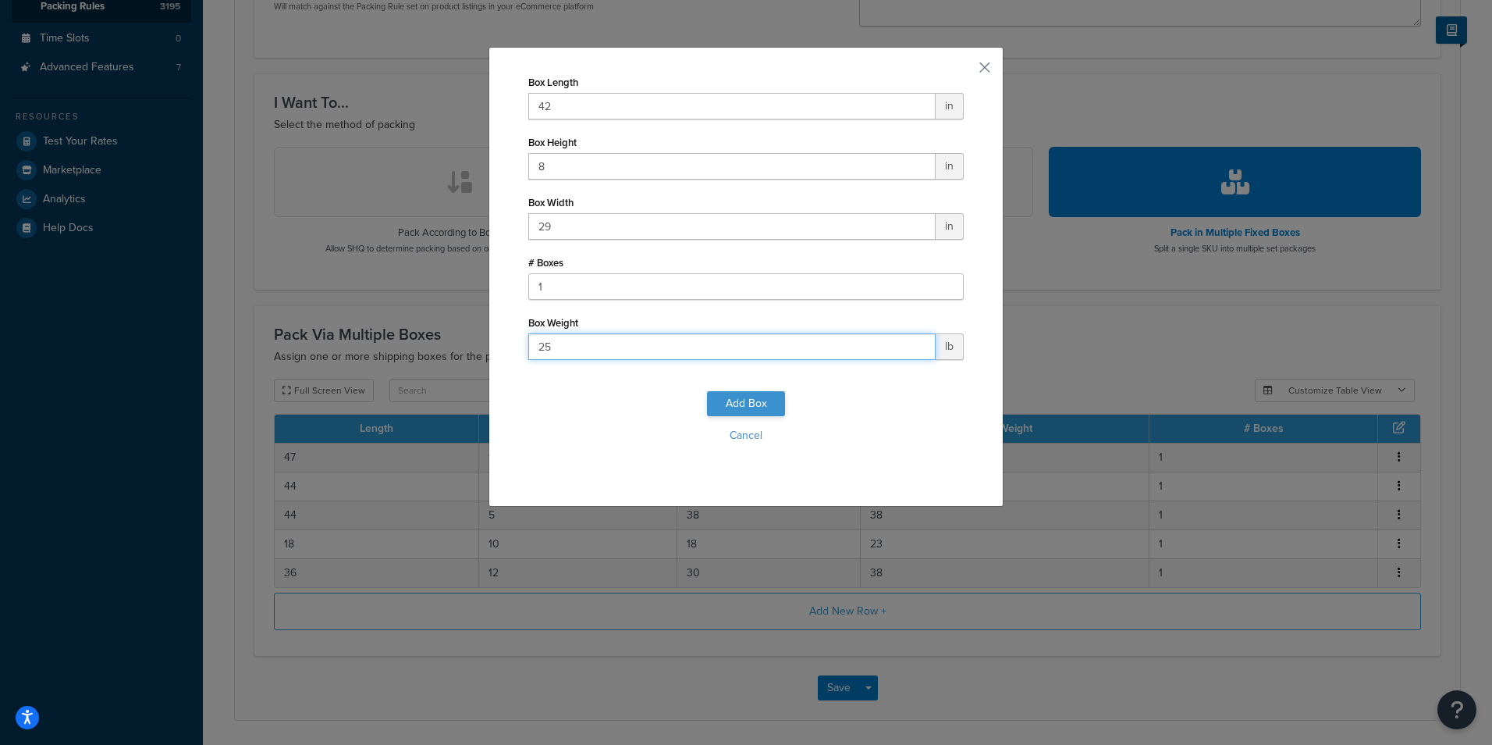
type input "25"
click at [728, 405] on button "Add Box" at bounding box center [746, 403] width 78 height 25
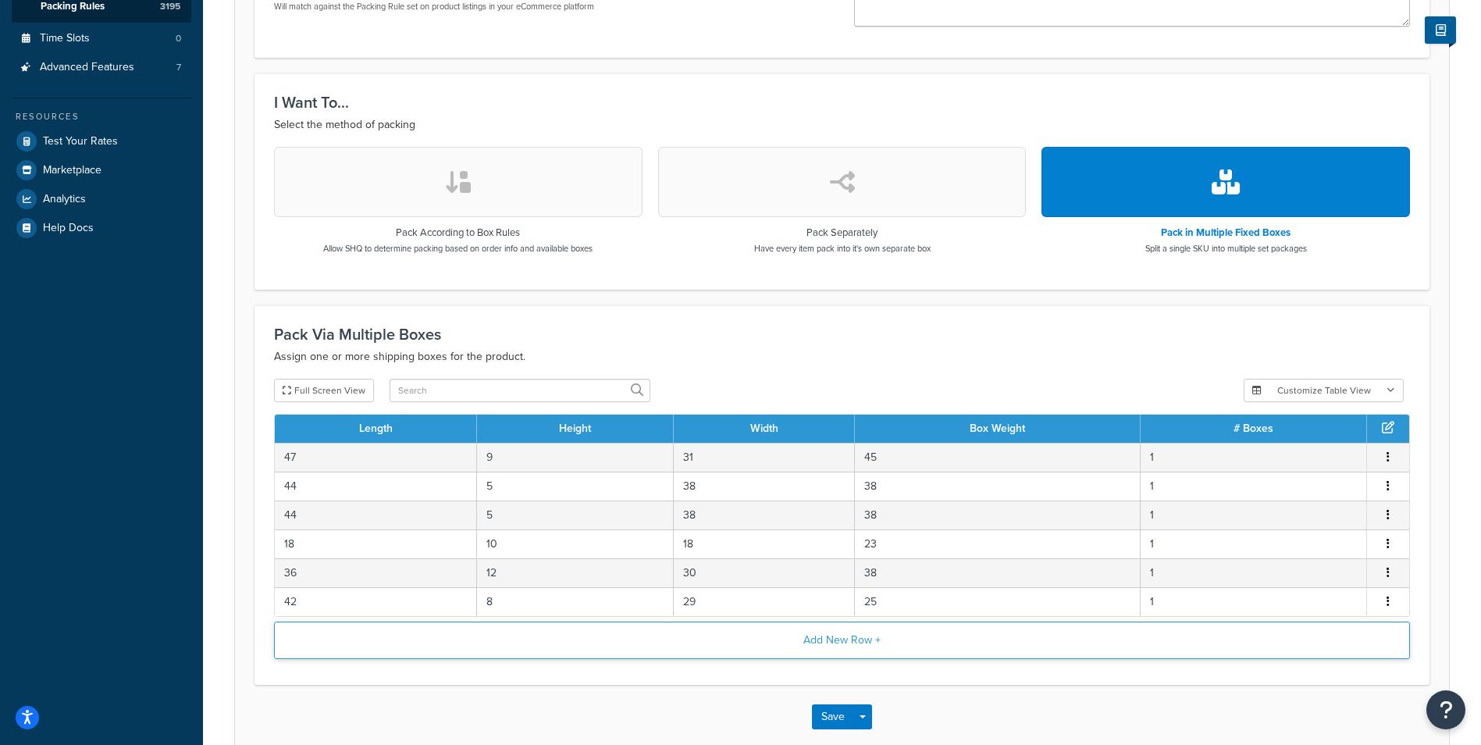
click at [706, 641] on button "Add New Row +" at bounding box center [842, 639] width 1136 height 37
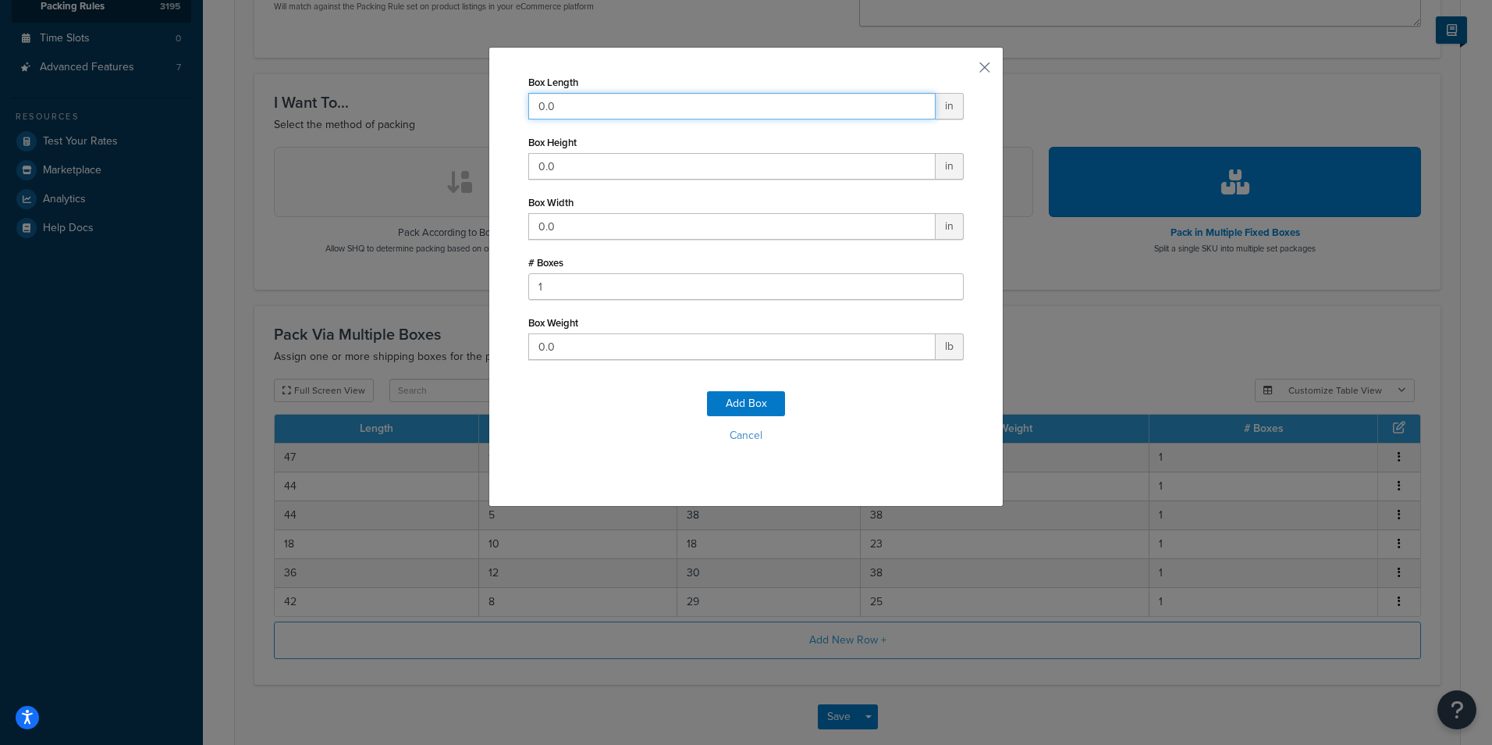
click at [610, 100] on input "0.0" at bounding box center [731, 106] width 407 height 27
type input "10"
type input "8"
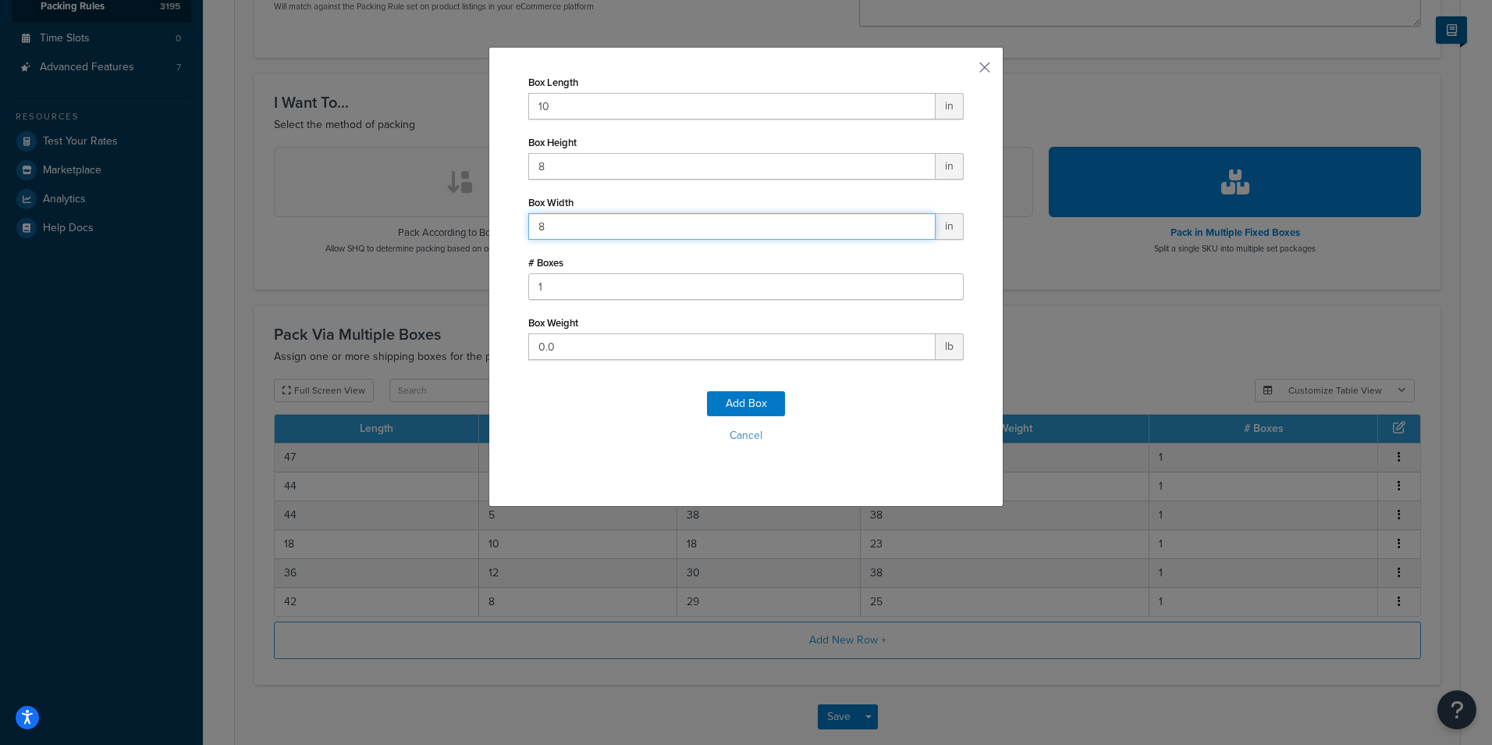
type input "8"
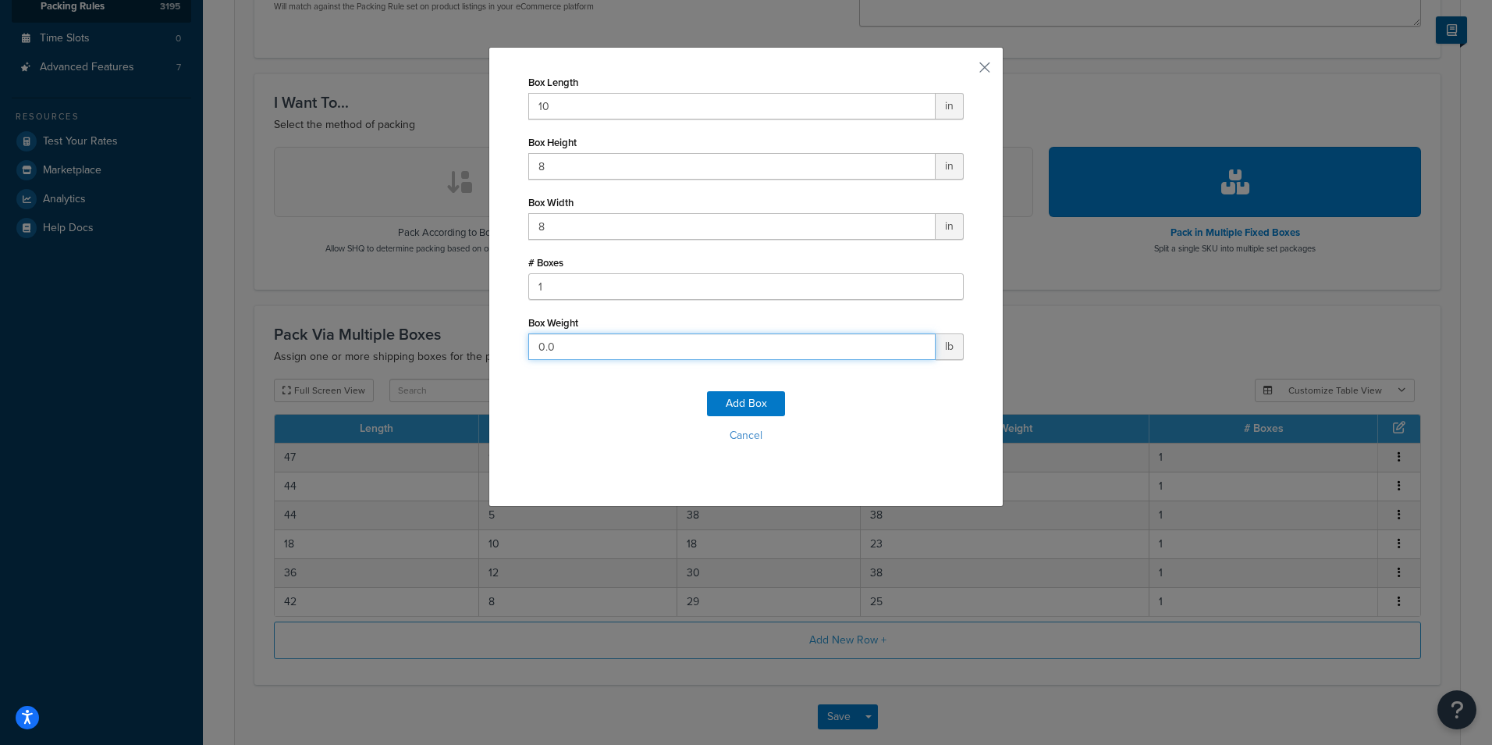
type input "3"
click button "Add Box" at bounding box center [746, 403] width 78 height 25
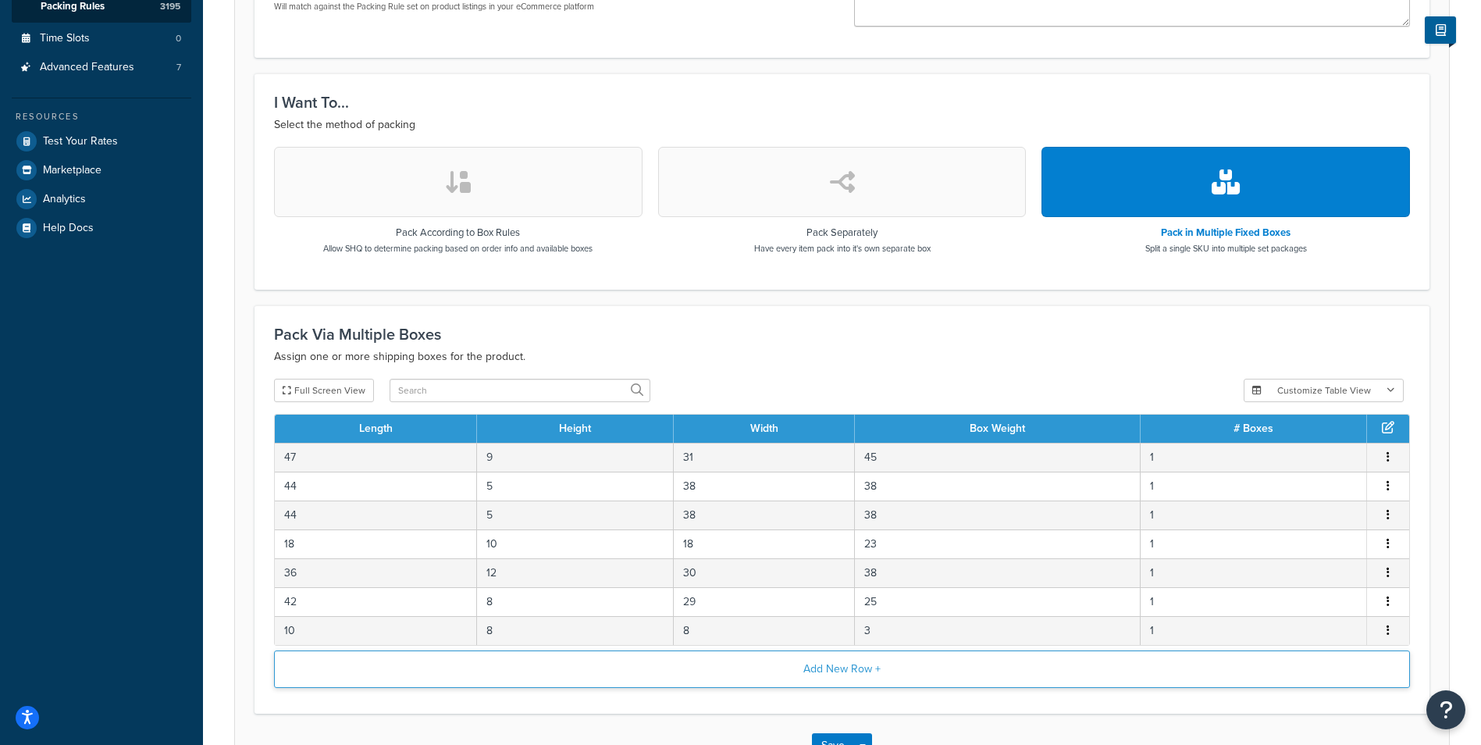
click at [336, 674] on button "Add New Row +" at bounding box center [842, 668] width 1136 height 37
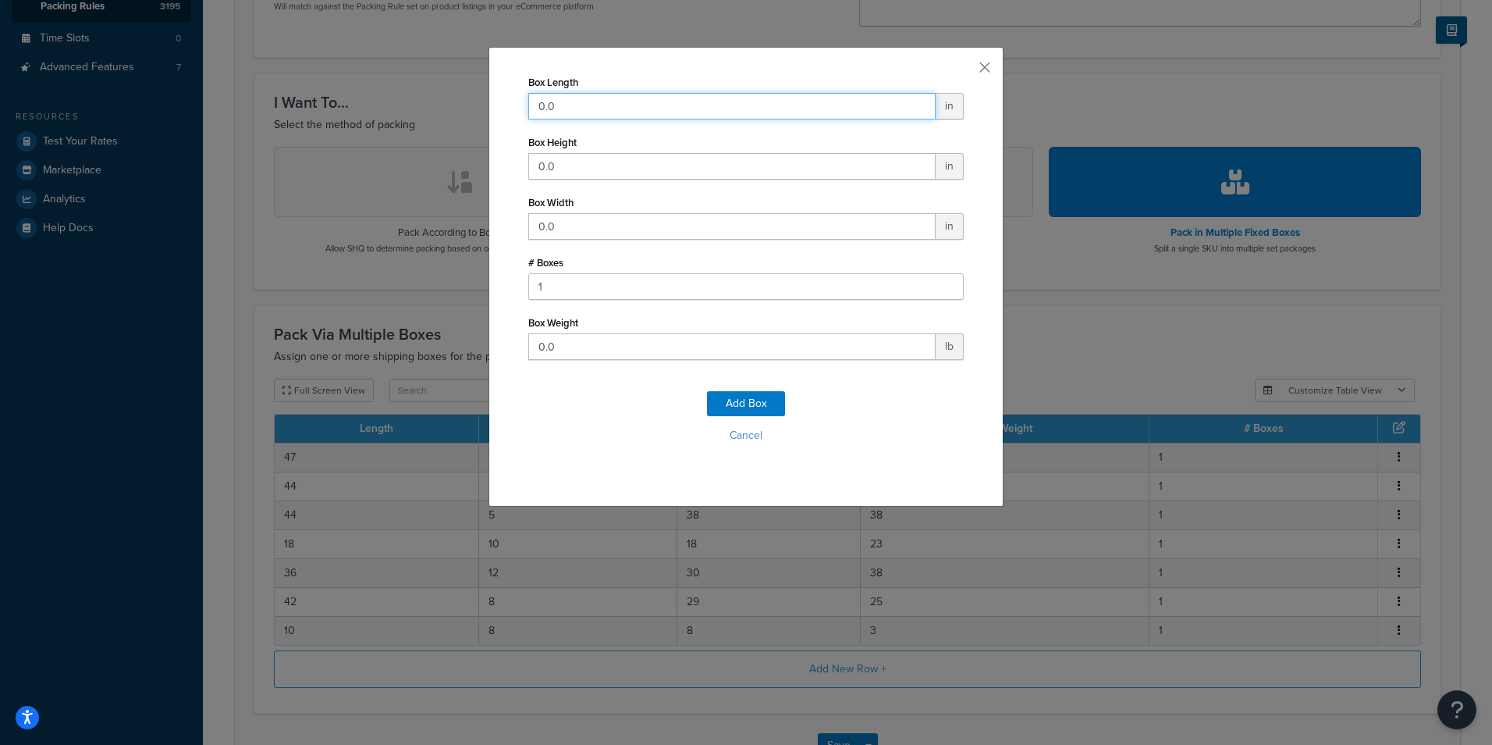
click at [576, 100] on input "0.0" at bounding box center [731, 106] width 407 height 27
type input "23"
type input "9"
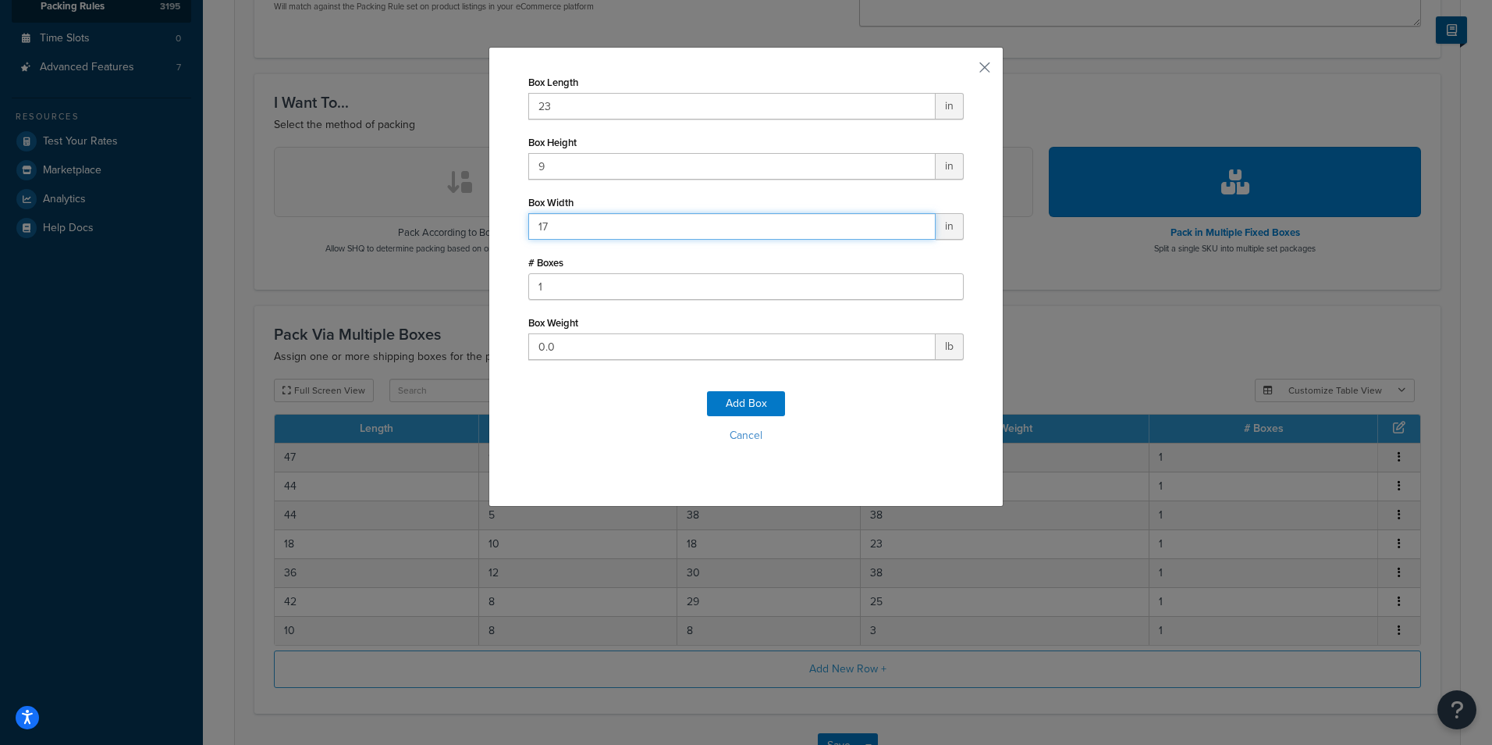
type input "17"
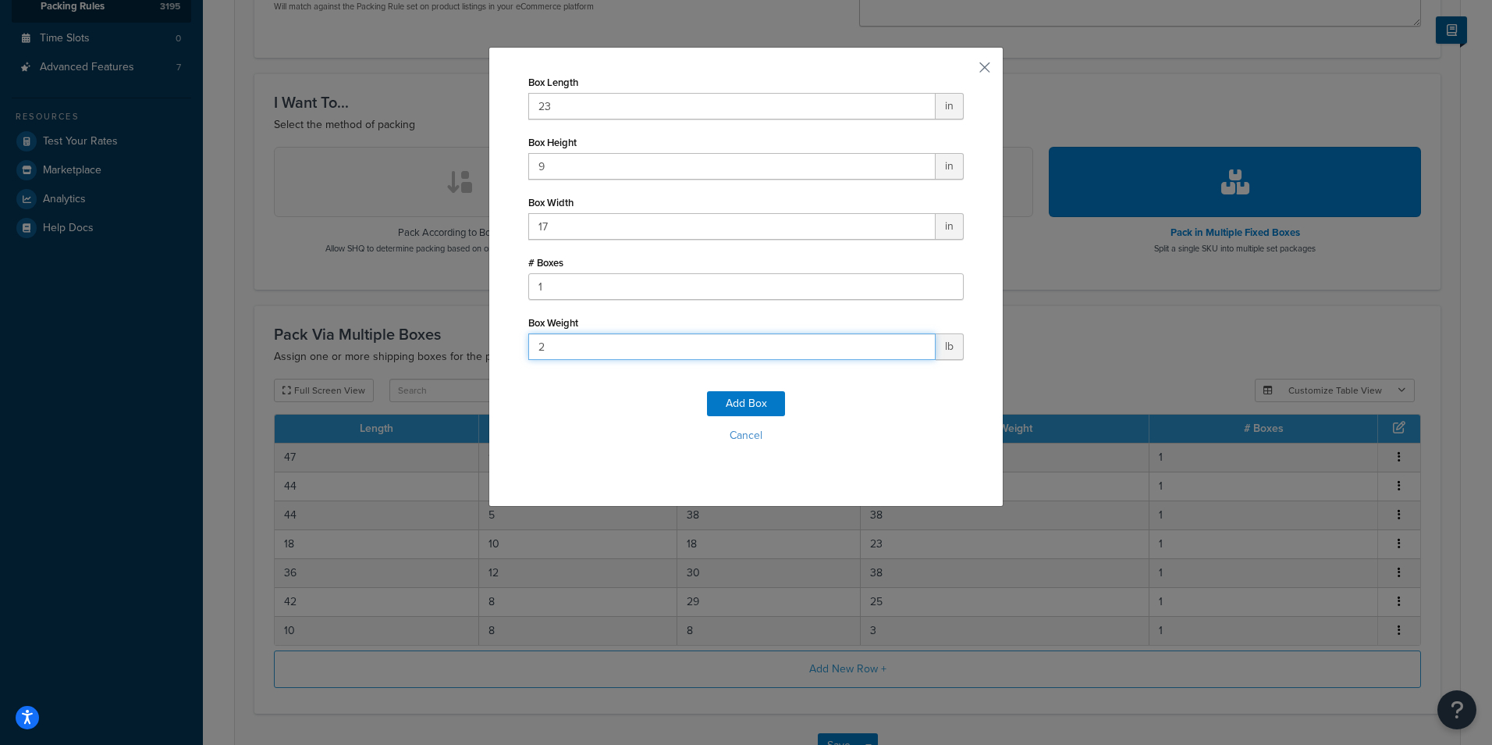
type input "25"
click button "Add Box" at bounding box center [746, 403] width 78 height 25
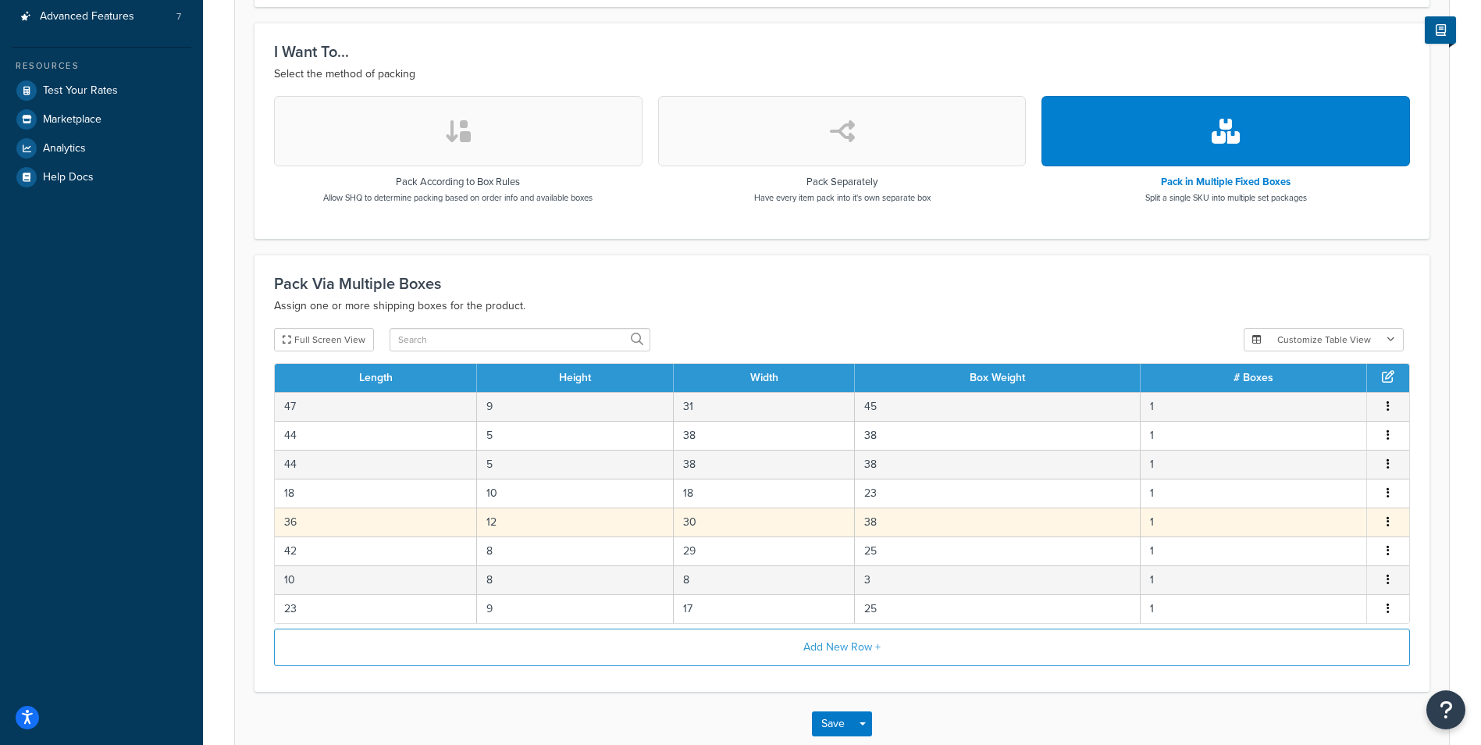
scroll to position [480, 0]
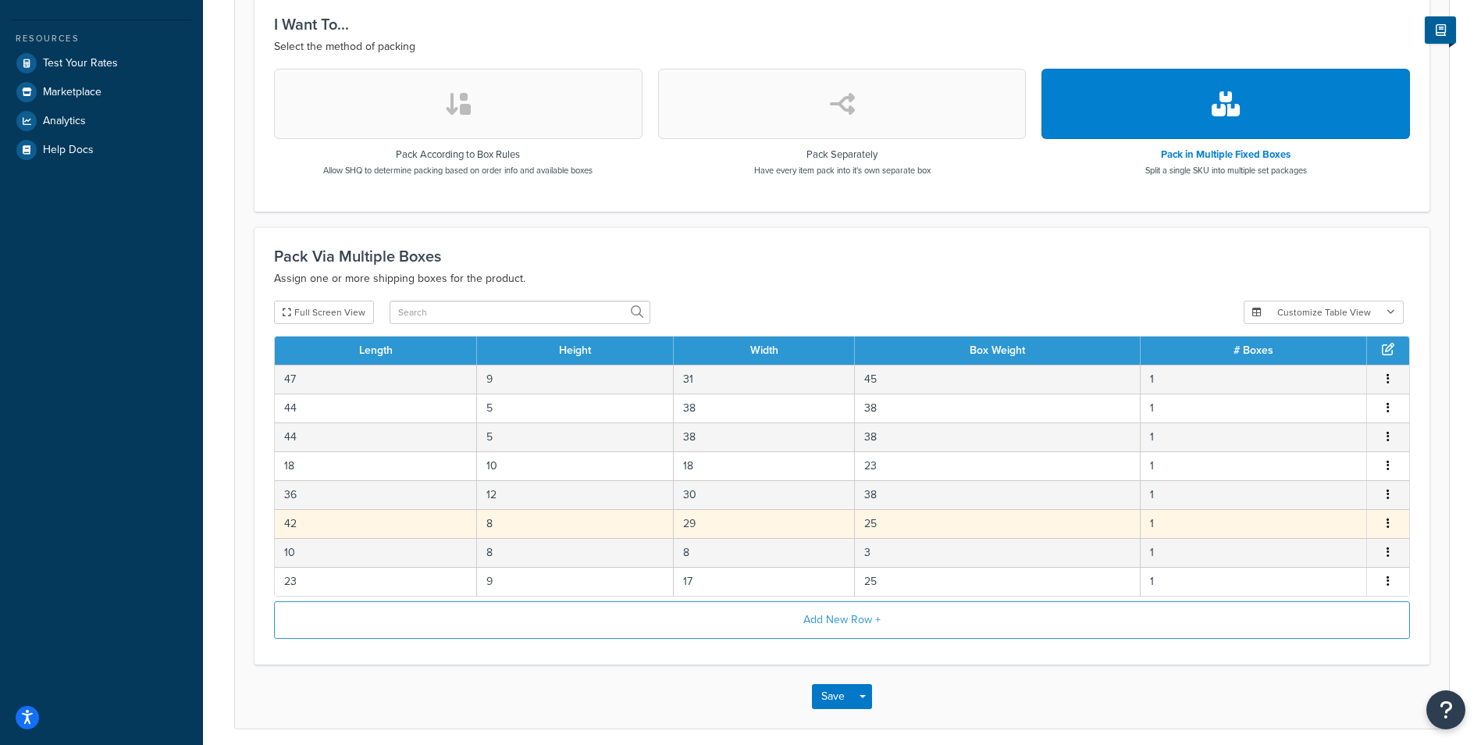
click at [1389, 521] on button "button" at bounding box center [1387, 523] width 12 height 17
click at [1302, 507] on div "Edit" at bounding box center [1308, 508] width 111 height 32
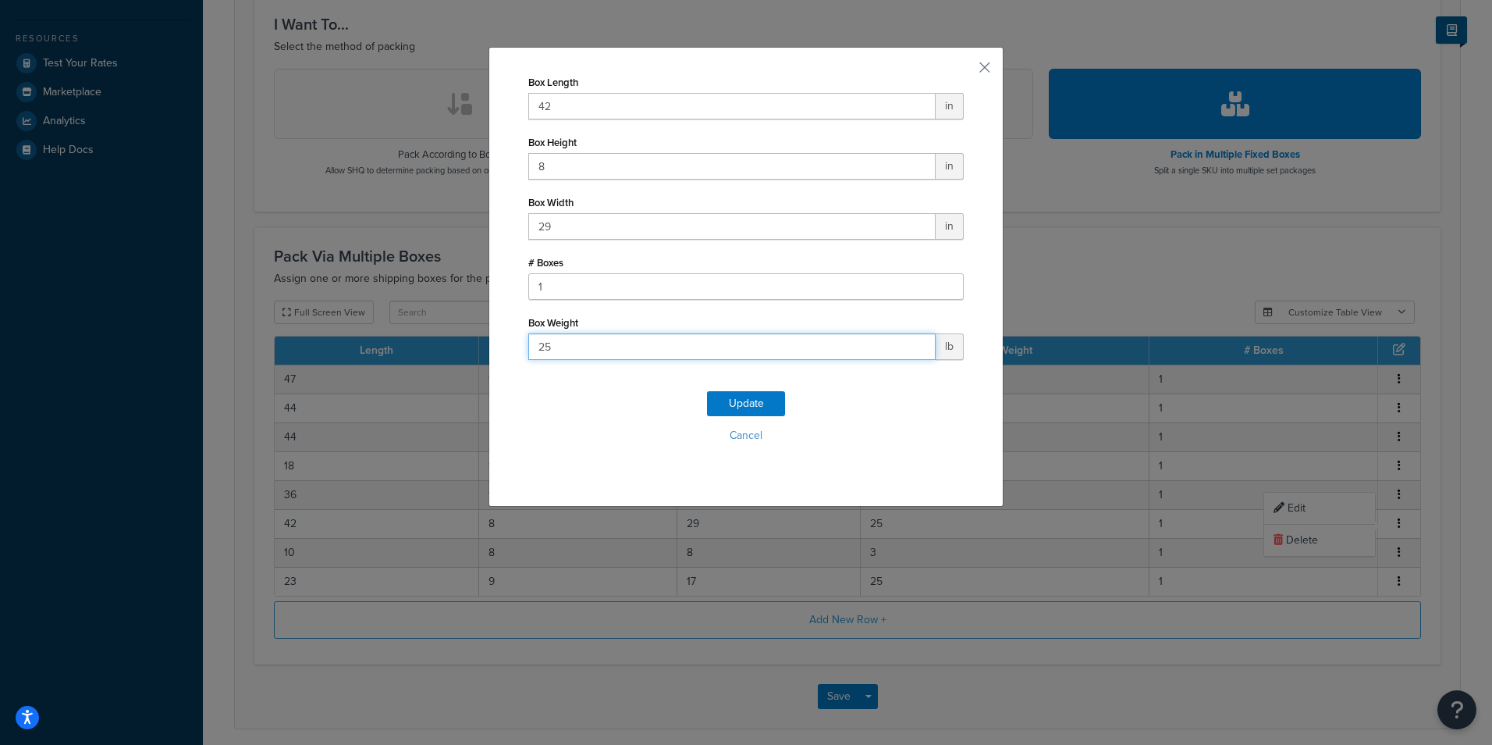
click at [693, 337] on input "25" at bounding box center [731, 346] width 407 height 27
type input "40"
click at [746, 405] on button "Update" at bounding box center [746, 403] width 78 height 25
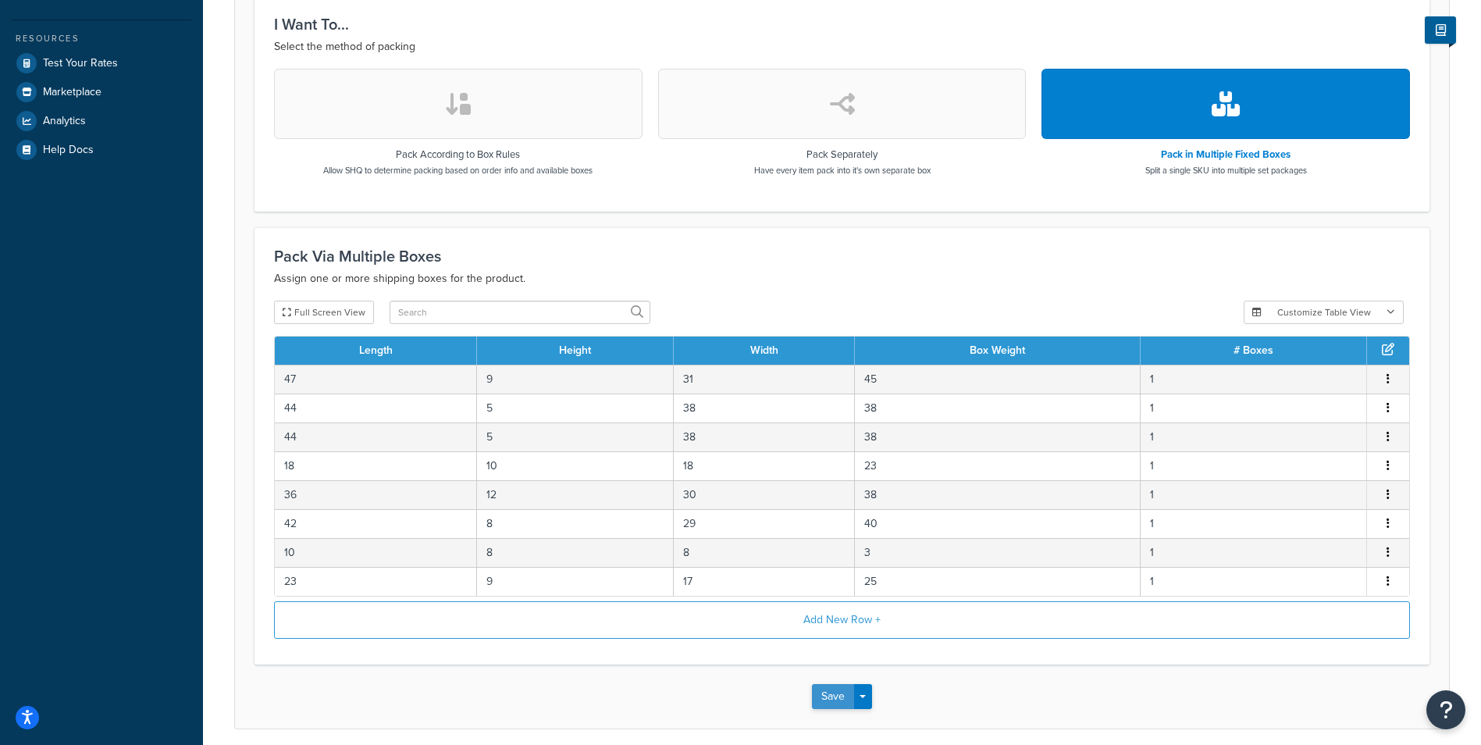
click at [828, 691] on button "Save" at bounding box center [833, 696] width 42 height 25
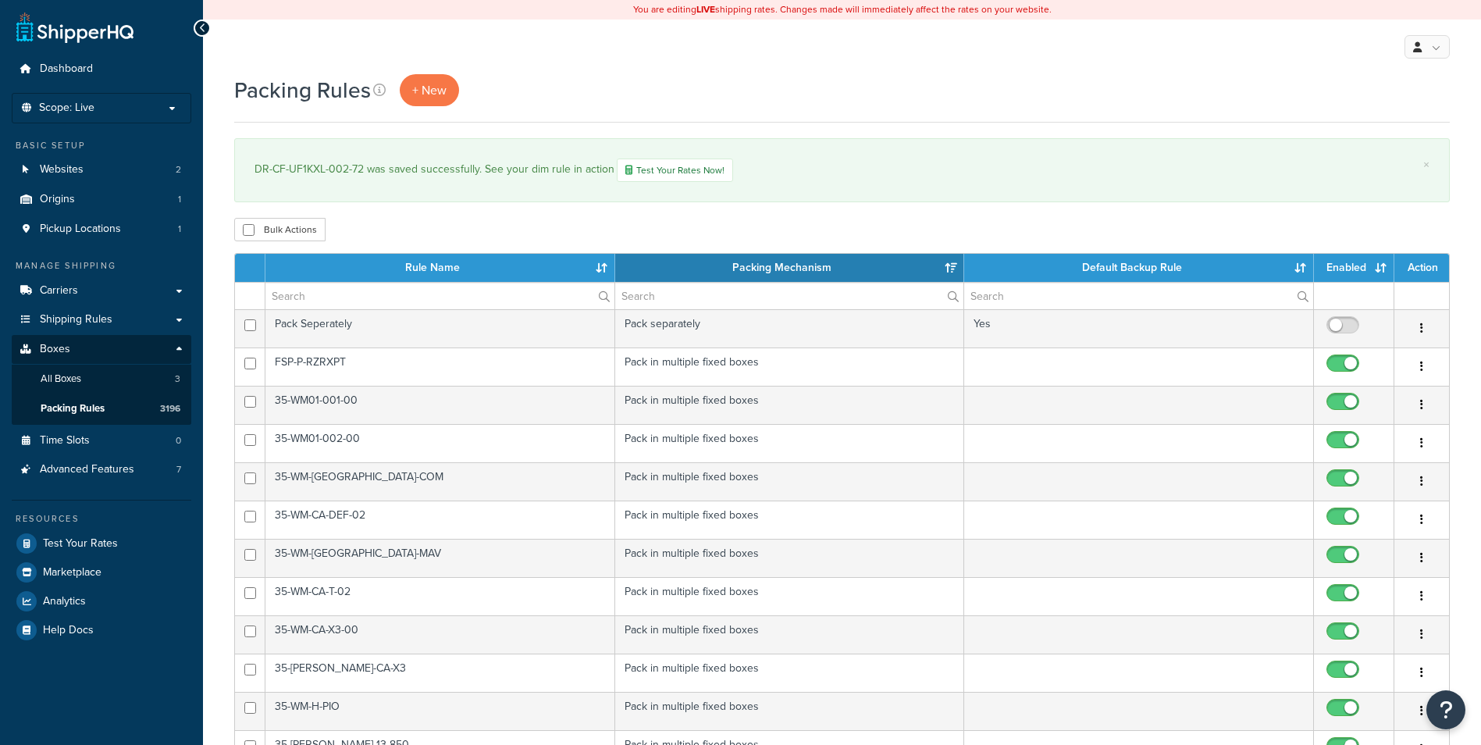
select select "15"
